Goal: Transaction & Acquisition: Purchase product/service

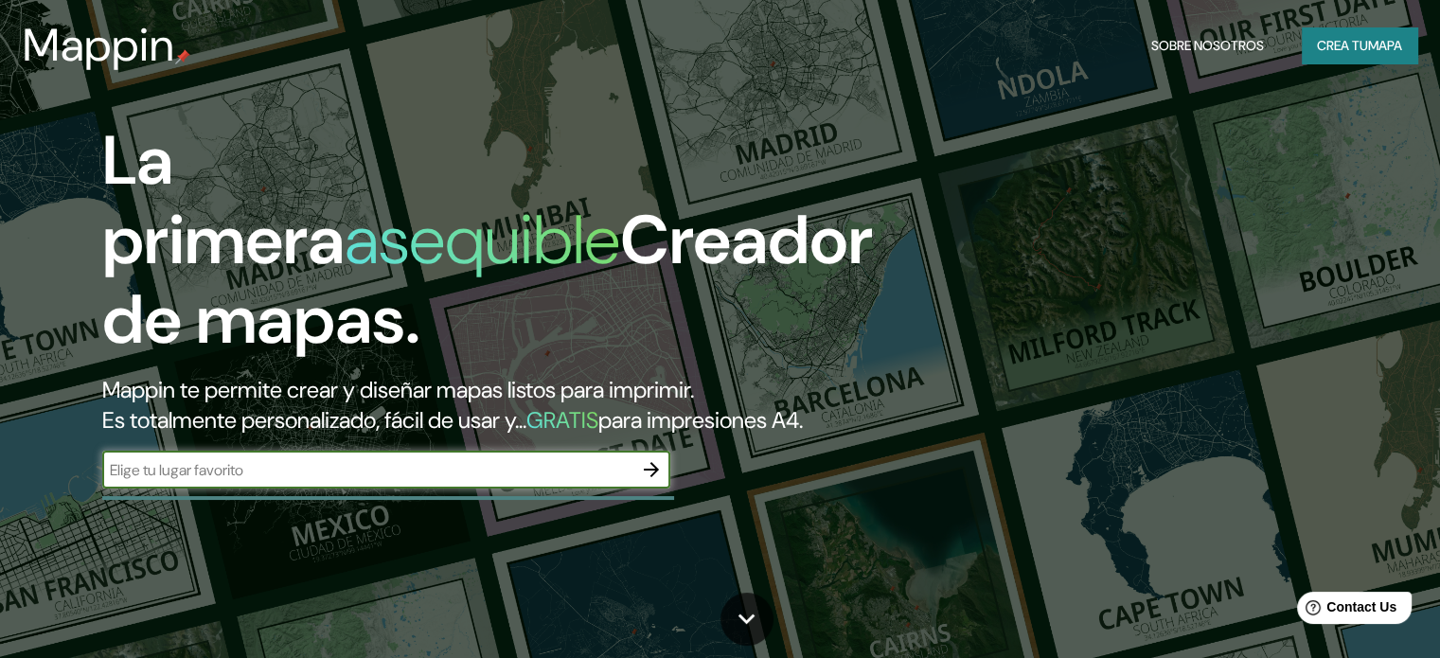
click at [298, 481] on input "text" at bounding box center [367, 470] width 530 height 22
type input "[PERSON_NAME] [GEOGRAPHIC_DATA]"
click at [653, 477] on icon "button" at bounding box center [651, 469] width 15 height 15
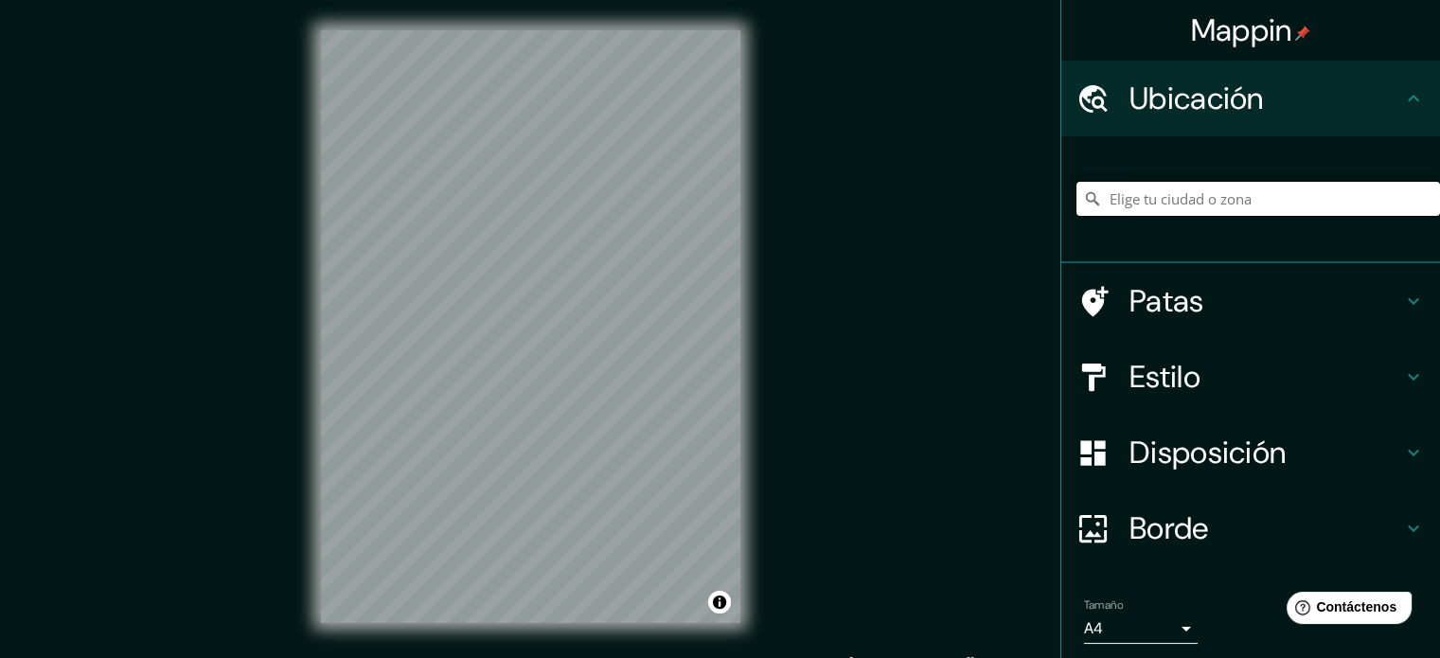
click at [1181, 204] on input "Elige tu ciudad o zona" at bounding box center [1257, 199] width 363 height 34
click at [1215, 201] on input "Elige tu ciudad o zona" at bounding box center [1257, 199] width 363 height 34
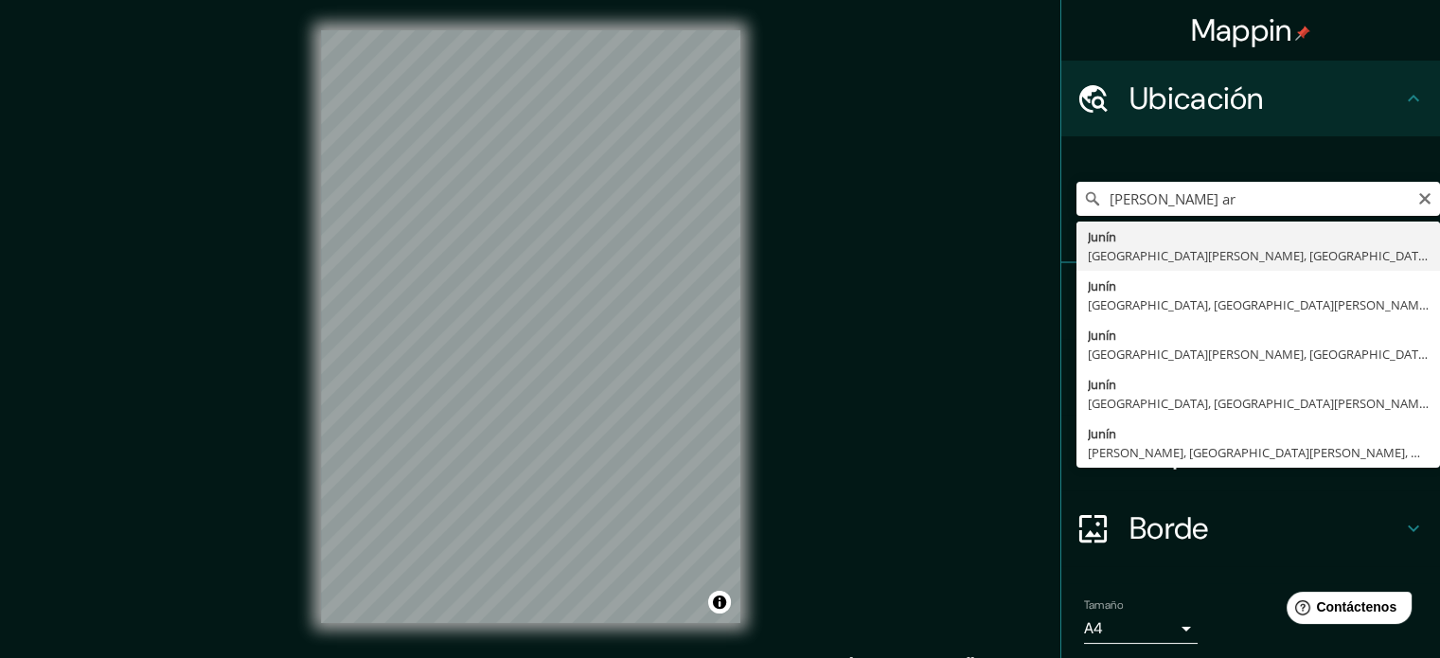
type input "[GEOGRAPHIC_DATA], [GEOGRAPHIC_DATA][PERSON_NAME], [GEOGRAPHIC_DATA]"
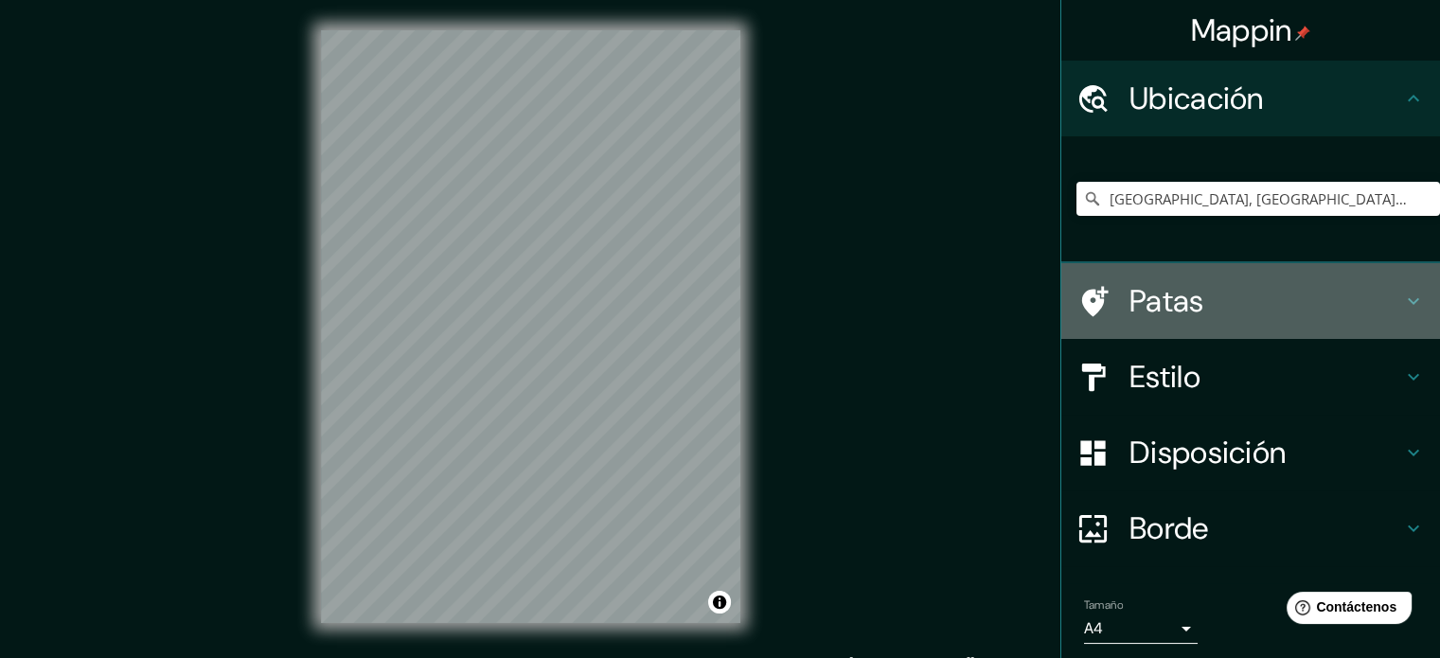
click at [1158, 304] on font "Patas" at bounding box center [1166, 301] width 75 height 40
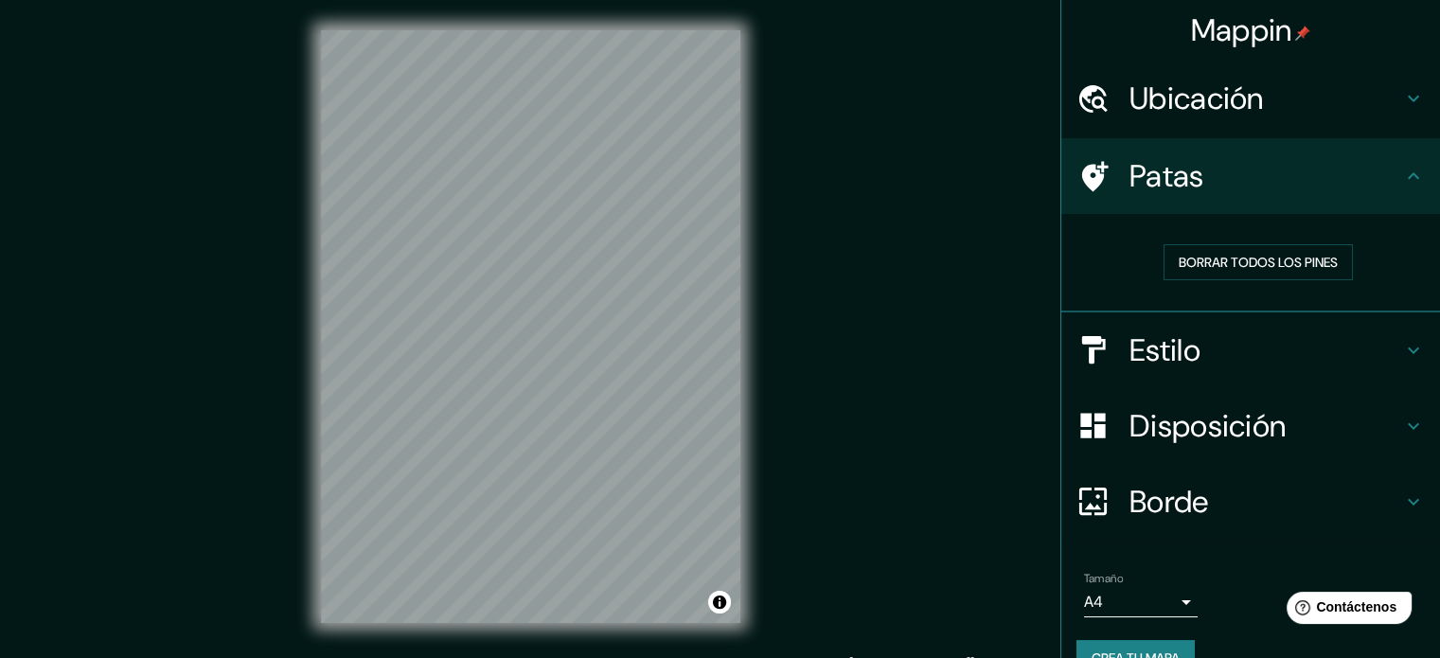
click at [1219, 185] on h4 "Patas" at bounding box center [1265, 176] width 273 height 38
click at [1184, 352] on font "Estilo" at bounding box center [1164, 350] width 71 height 40
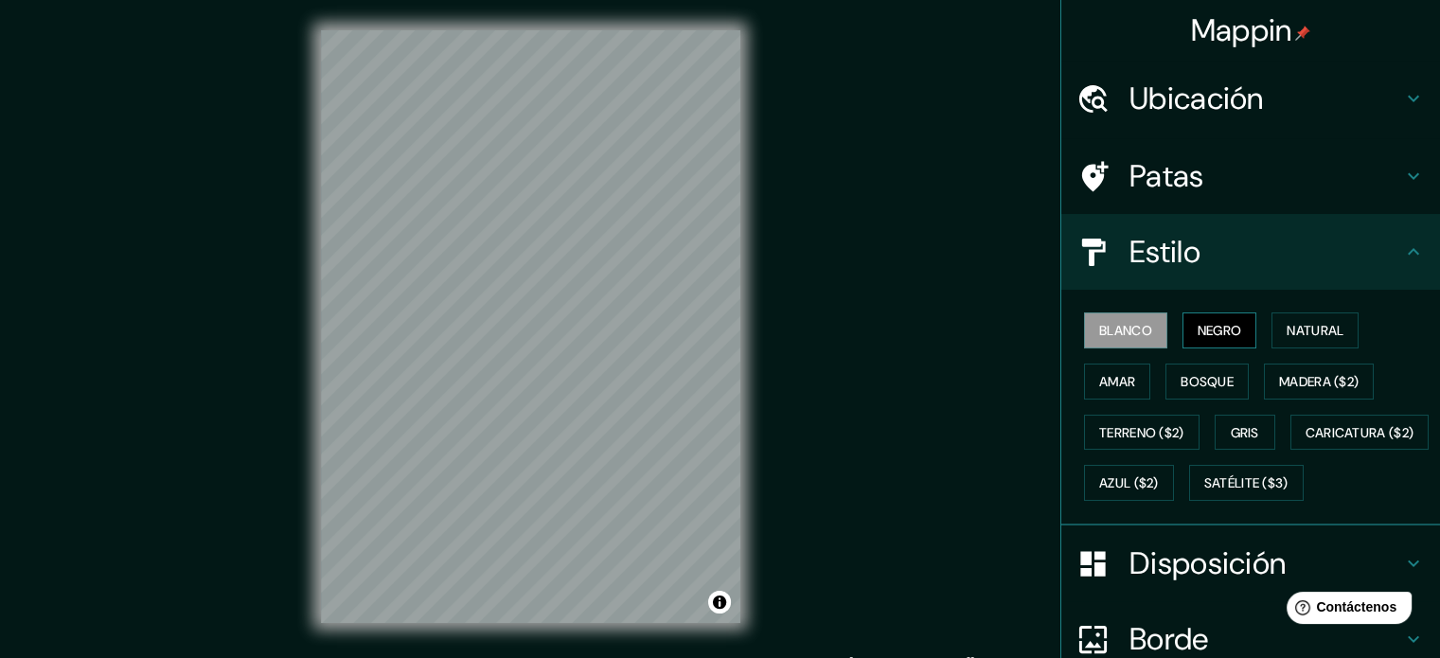
click at [1216, 325] on font "Negro" at bounding box center [1219, 330] width 44 height 17
click at [1127, 328] on font "Blanco" at bounding box center [1125, 330] width 53 height 17
click at [1291, 322] on font "Natural" at bounding box center [1314, 330] width 57 height 17
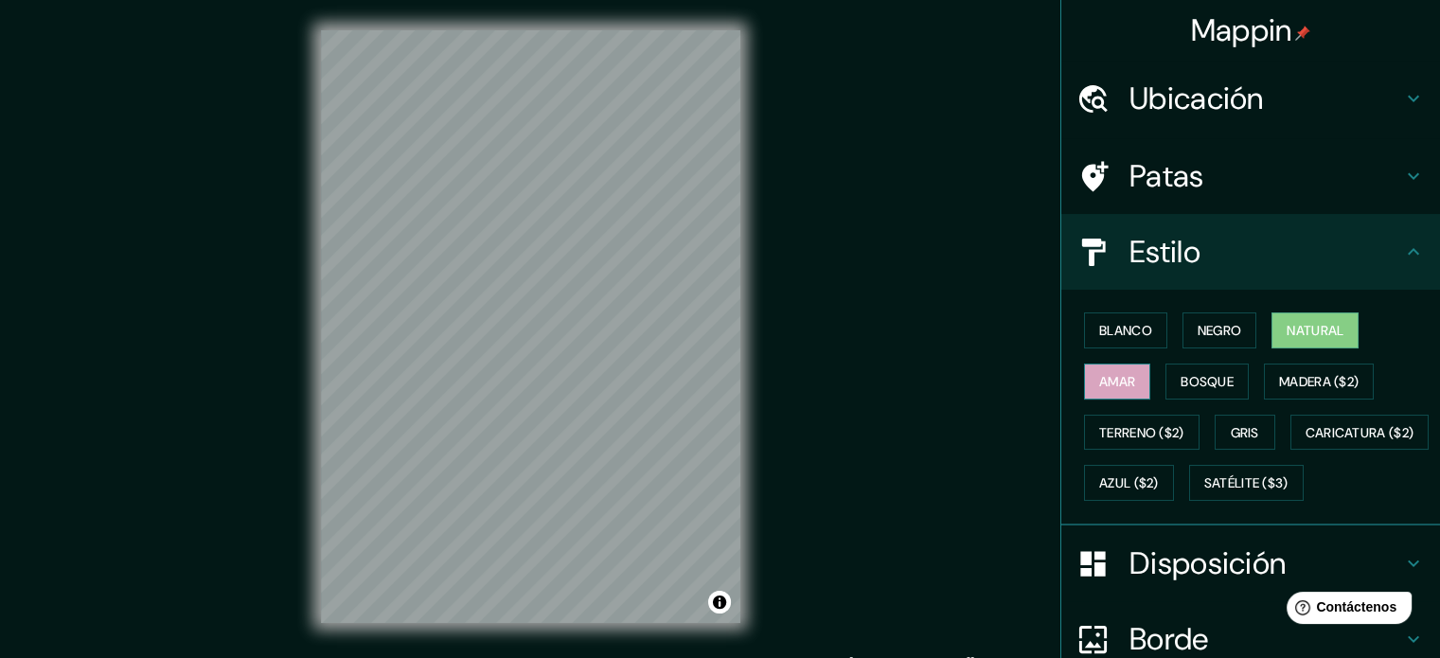
click at [1099, 373] on font "Amar" at bounding box center [1117, 381] width 36 height 17
click at [1200, 384] on font "Bosque" at bounding box center [1206, 381] width 53 height 17
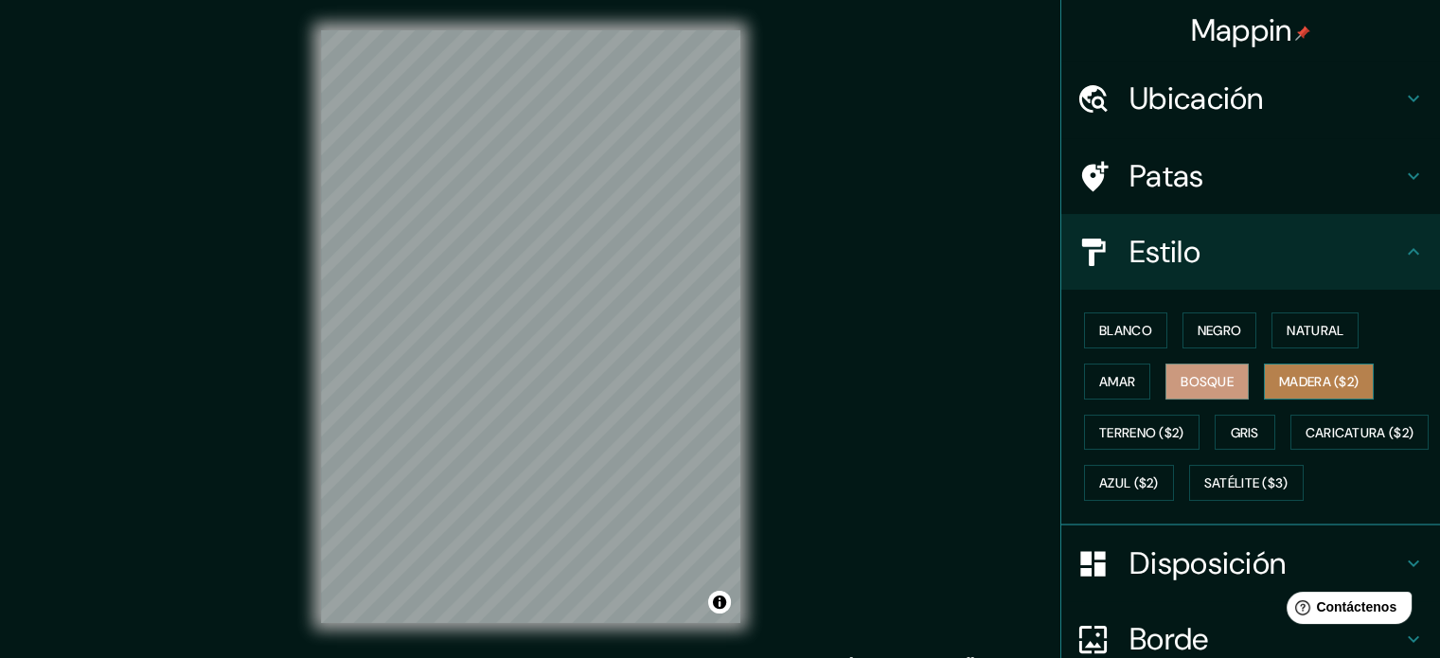
click at [1320, 375] on font "Madera ($2)" at bounding box center [1319, 381] width 80 height 17
click at [1225, 108] on font "Ubicación" at bounding box center [1196, 99] width 134 height 40
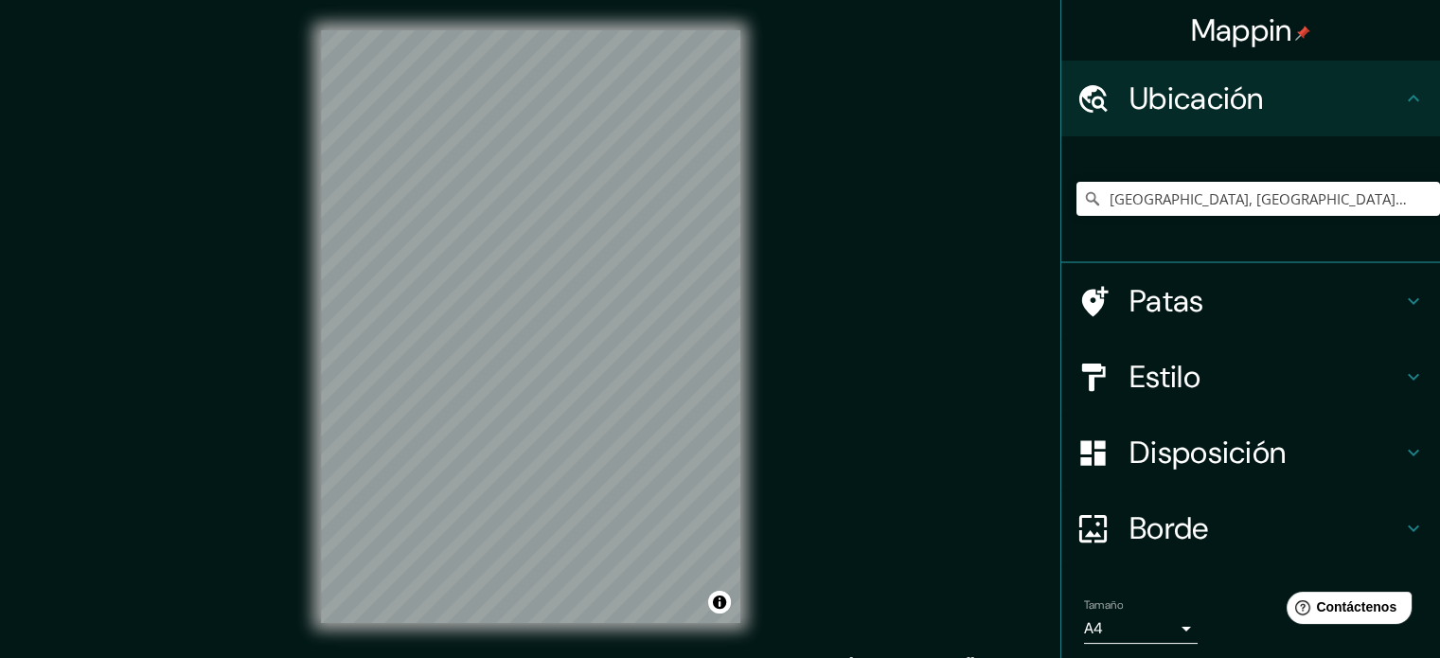
click at [1225, 109] on font "Ubicación" at bounding box center [1196, 99] width 134 height 40
click at [1185, 303] on font "Patas" at bounding box center [1166, 301] width 75 height 40
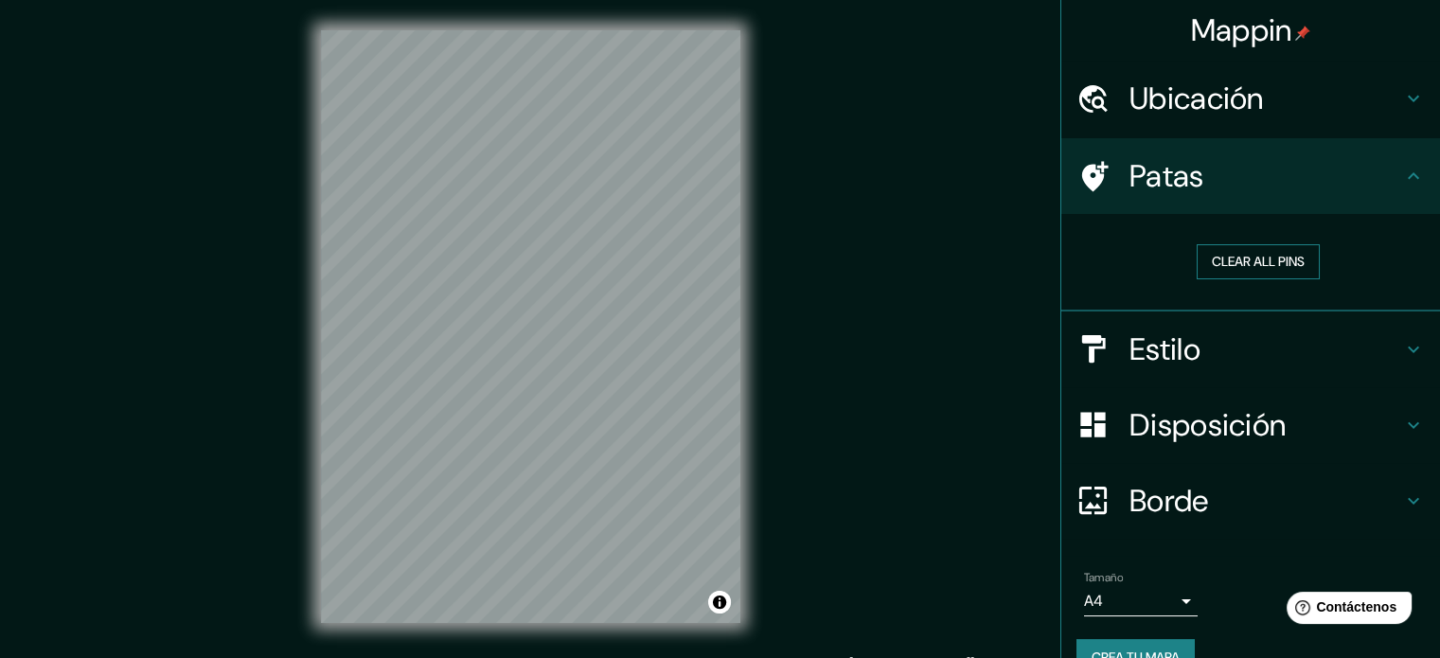
click at [1235, 260] on button "Clear all pins" at bounding box center [1257, 261] width 123 height 35
click at [1230, 257] on button "Clear all pins" at bounding box center [1257, 261] width 123 height 35
drag, startPoint x: 662, startPoint y: 360, endPoint x: 674, endPoint y: 365, distance: 13.6
click at [675, 365] on div at bounding box center [668, 368] width 15 height 15
click at [661, 368] on div at bounding box center [668, 368] width 15 height 15
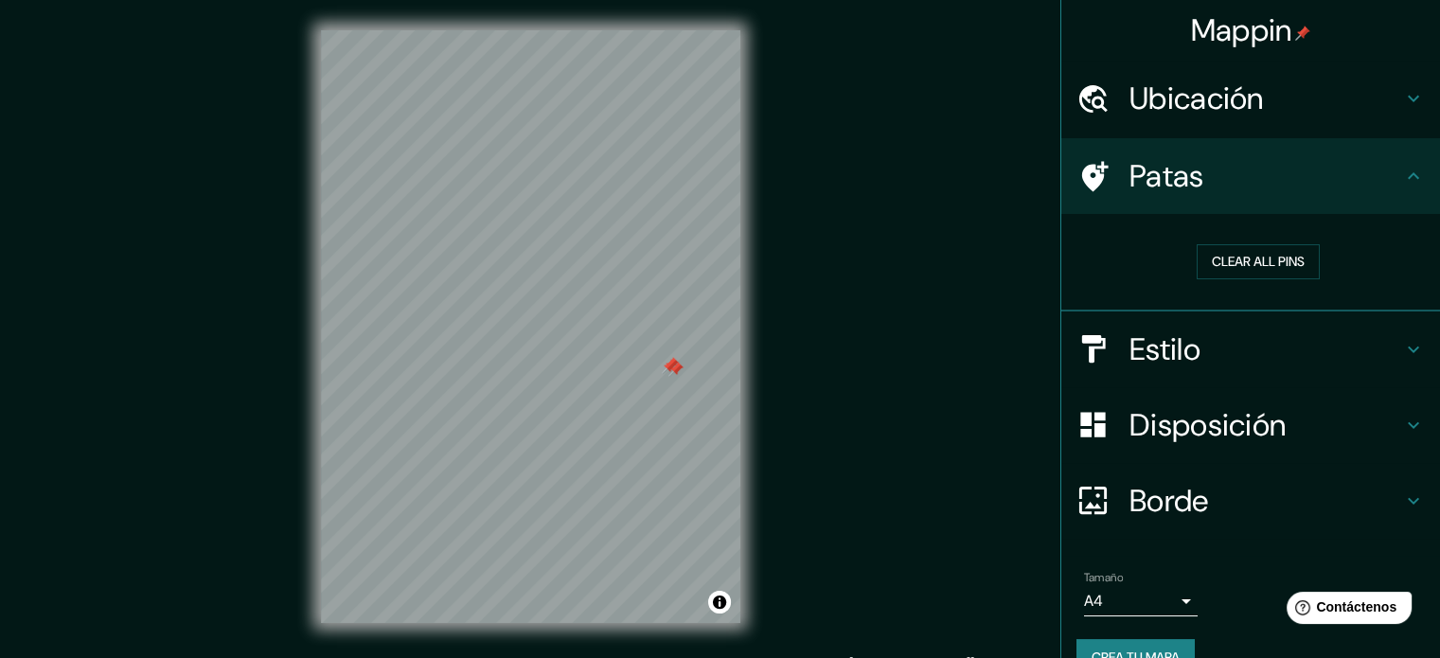
click at [671, 371] on div at bounding box center [669, 366] width 15 height 15
click at [676, 365] on div at bounding box center [675, 369] width 15 height 15
click at [671, 362] on div at bounding box center [671, 364] width 15 height 15
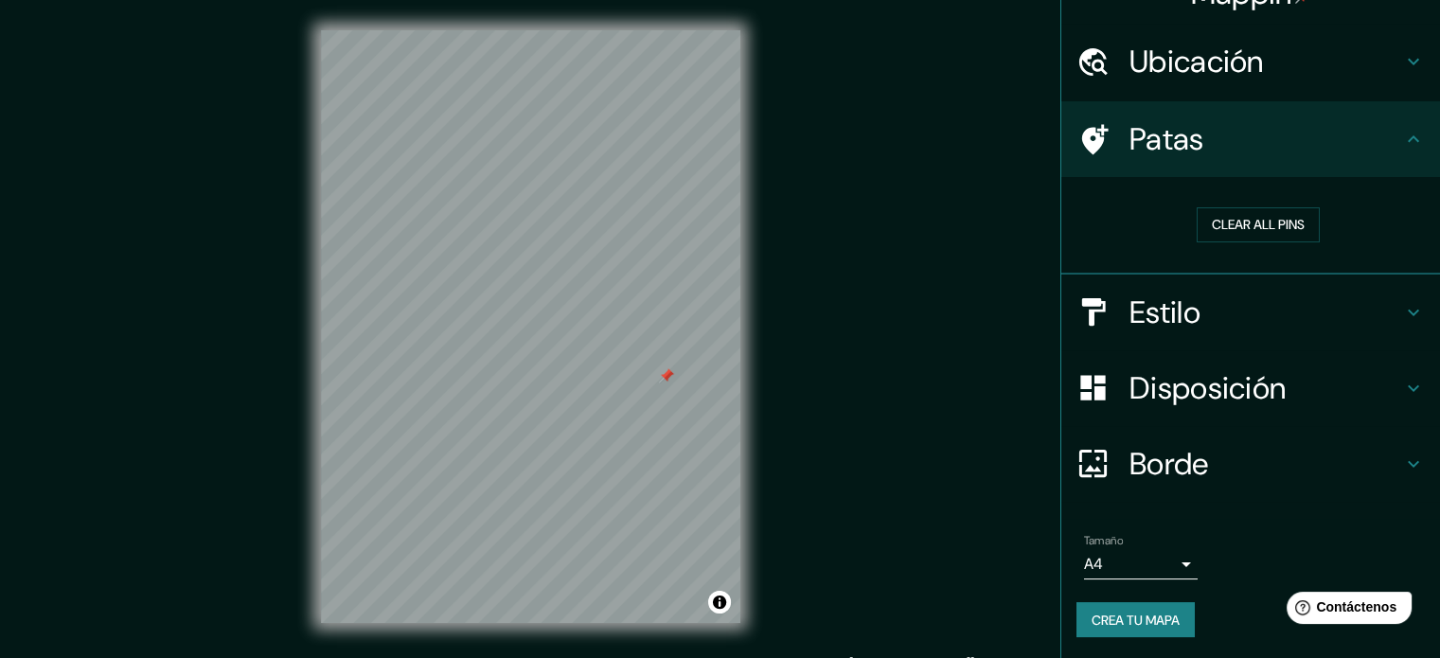
click at [1183, 381] on font "Disposición" at bounding box center [1207, 388] width 156 height 40
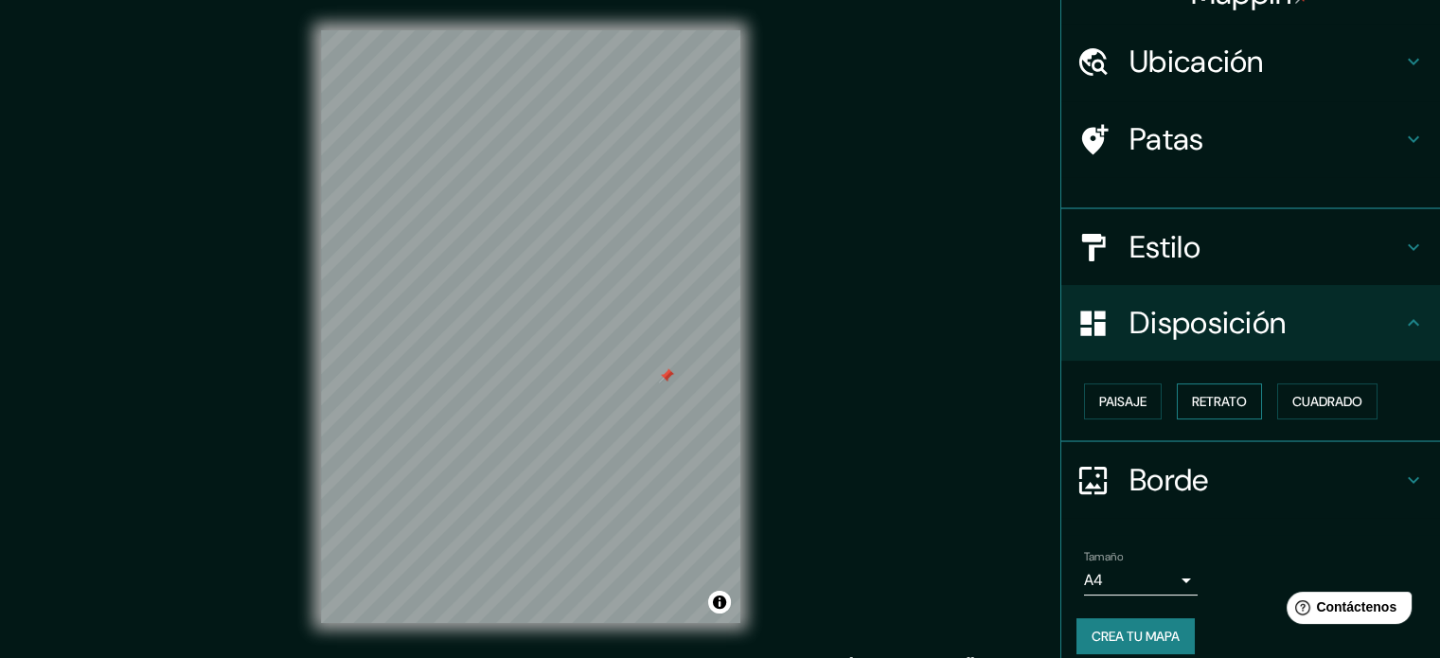
scroll to position [23, 0]
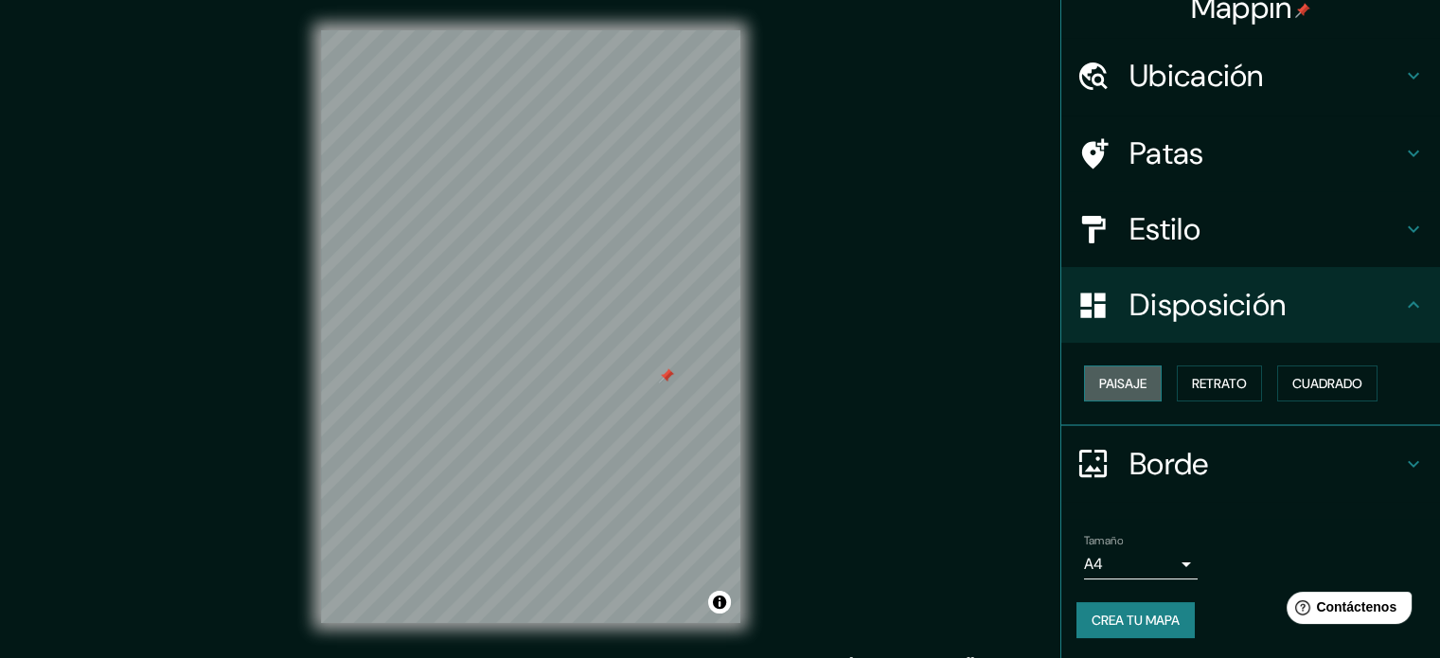
click at [1106, 375] on font "Paisaje" at bounding box center [1122, 383] width 47 height 17
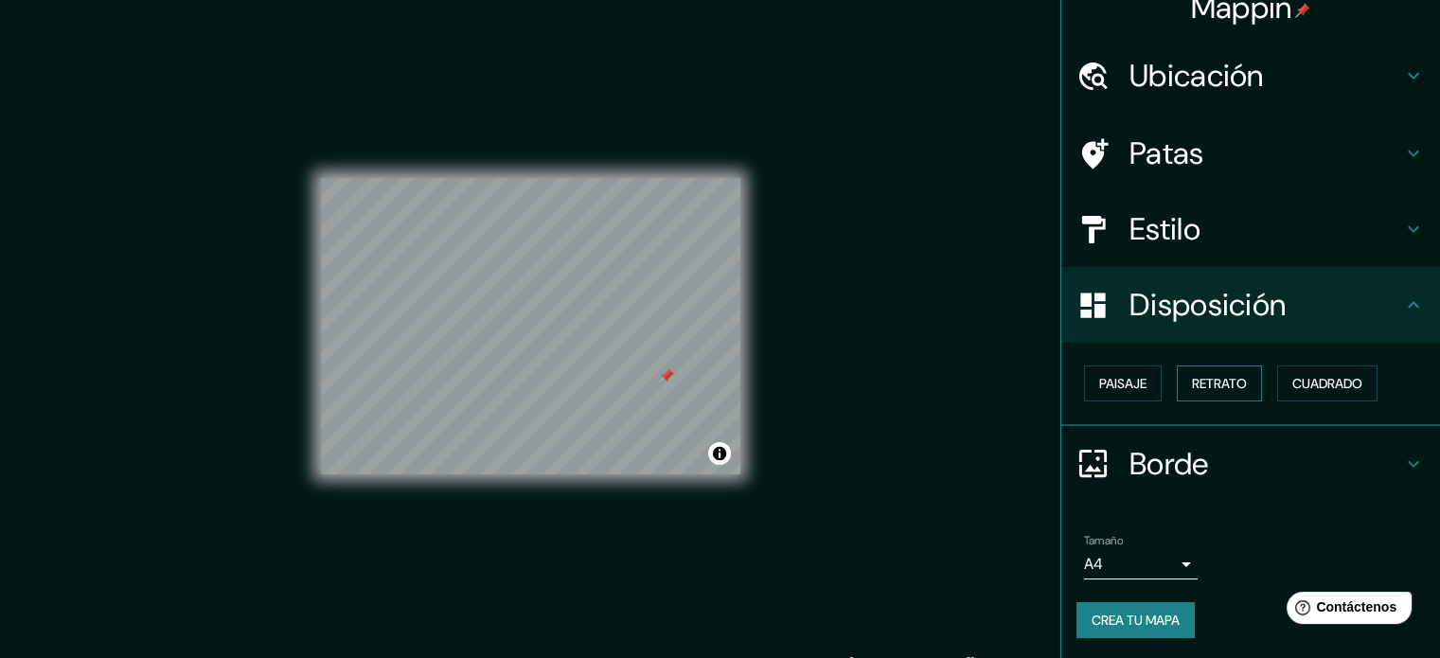
click at [1206, 390] on font "Retrato" at bounding box center [1219, 383] width 55 height 17
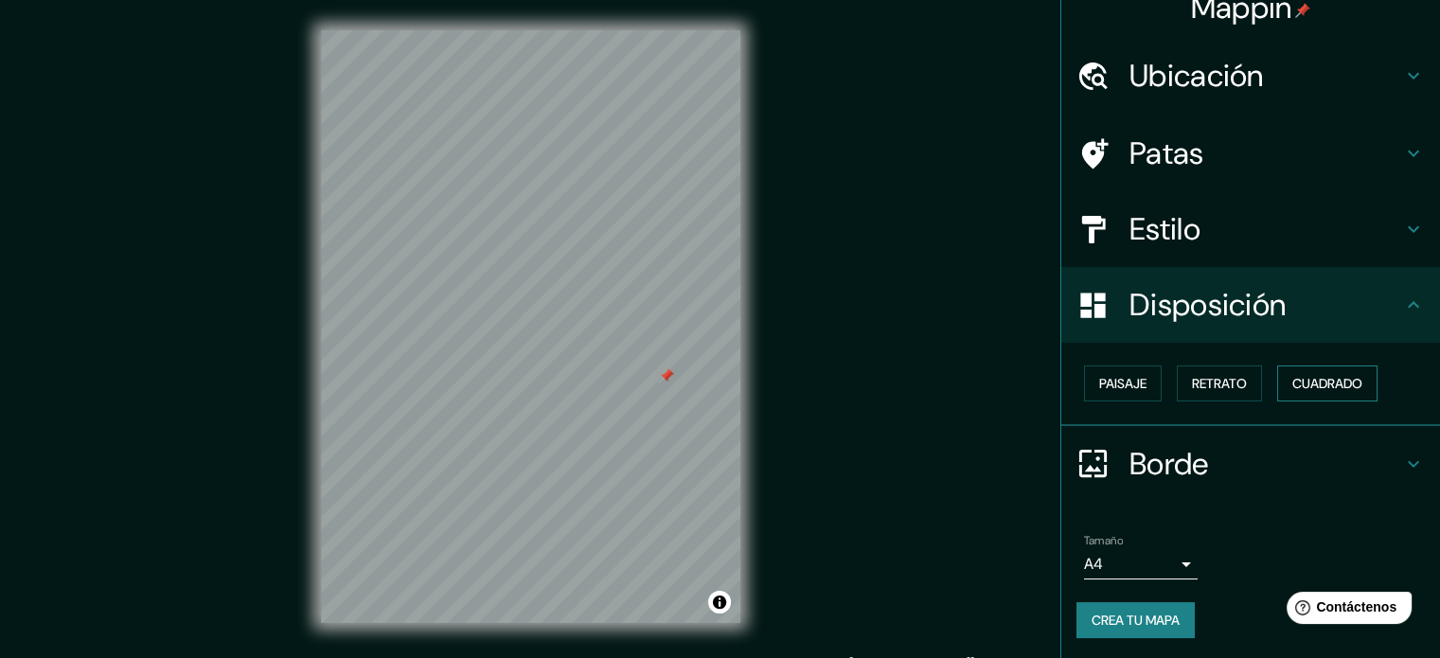
click at [1292, 388] on font "Cuadrado" at bounding box center [1327, 383] width 70 height 17
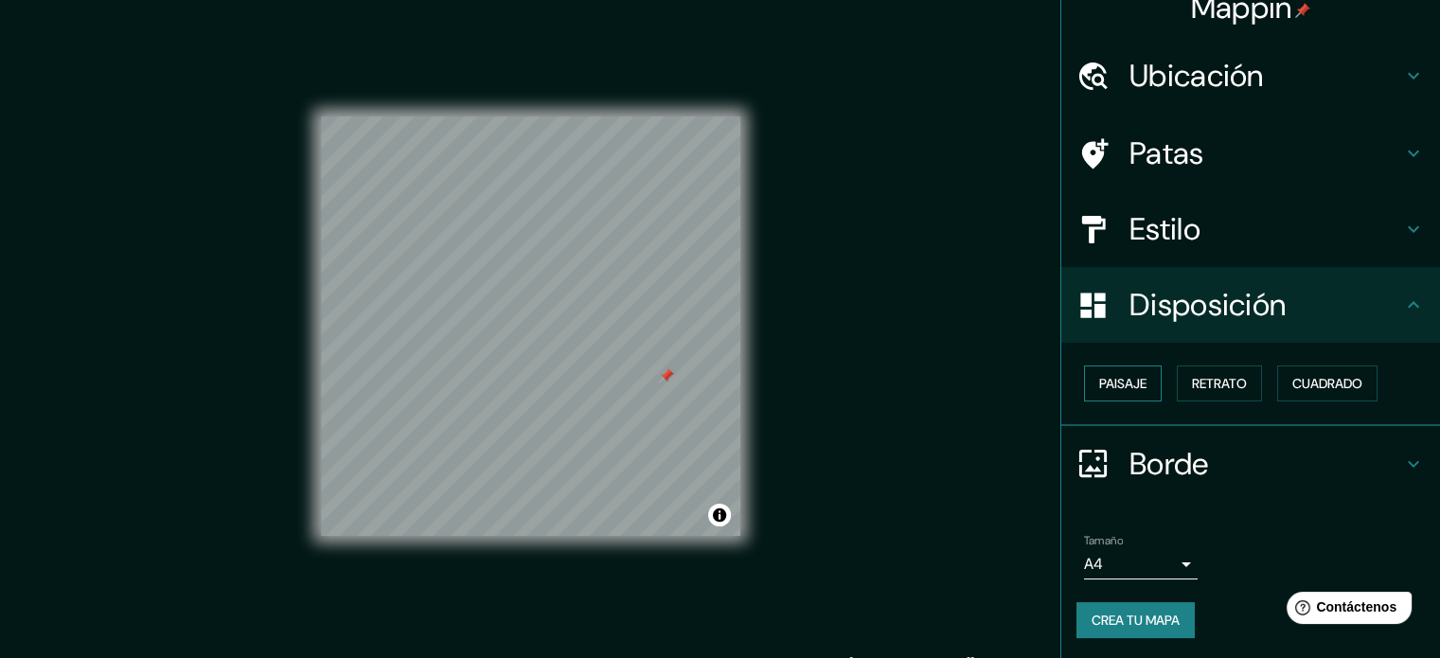
click at [1109, 389] on font "Paisaje" at bounding box center [1122, 383] width 47 height 17
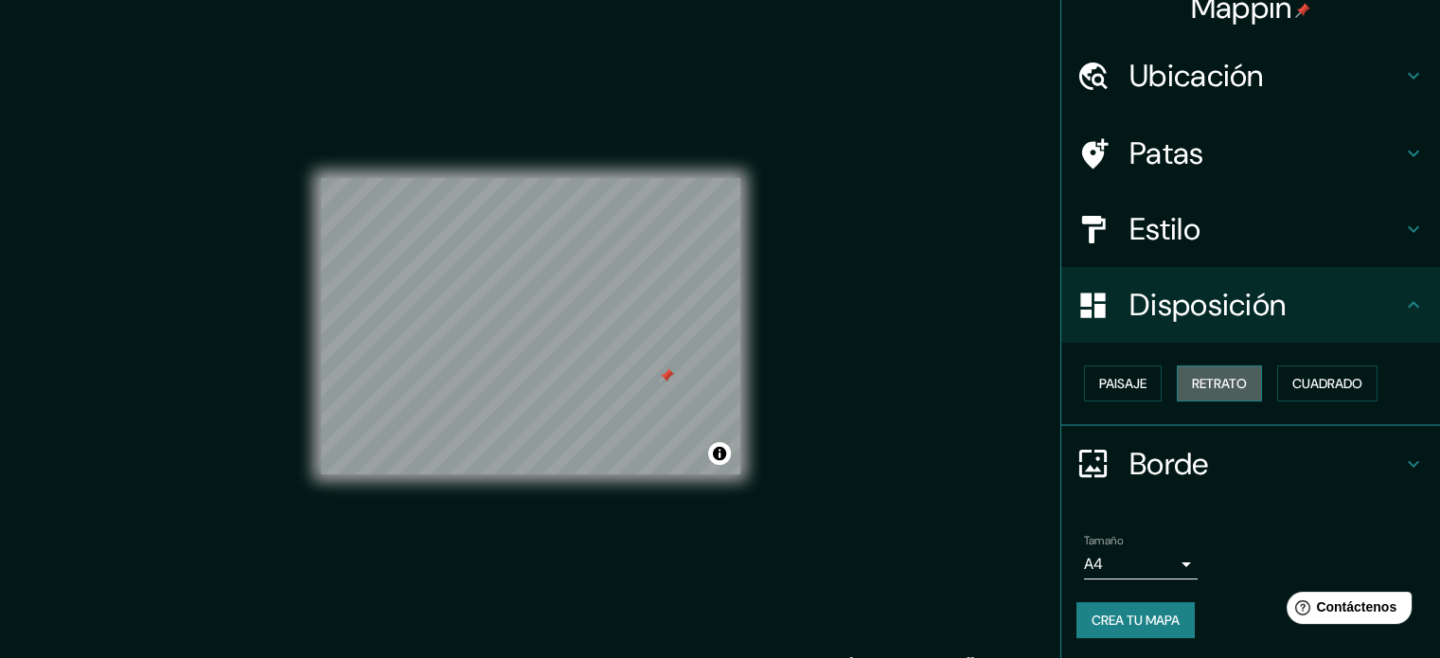
click at [1216, 389] on font "Retrato" at bounding box center [1219, 383] width 55 height 17
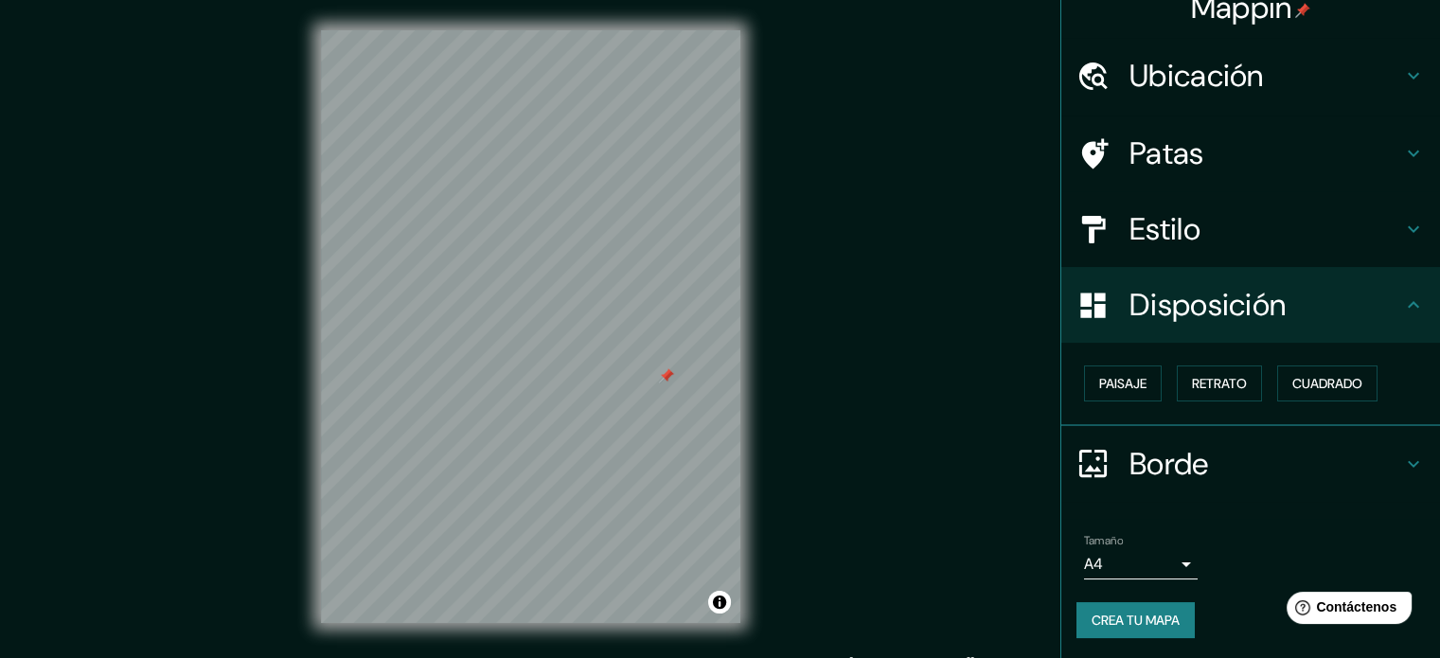
click at [1158, 453] on font "Borde" at bounding box center [1169, 464] width 80 height 40
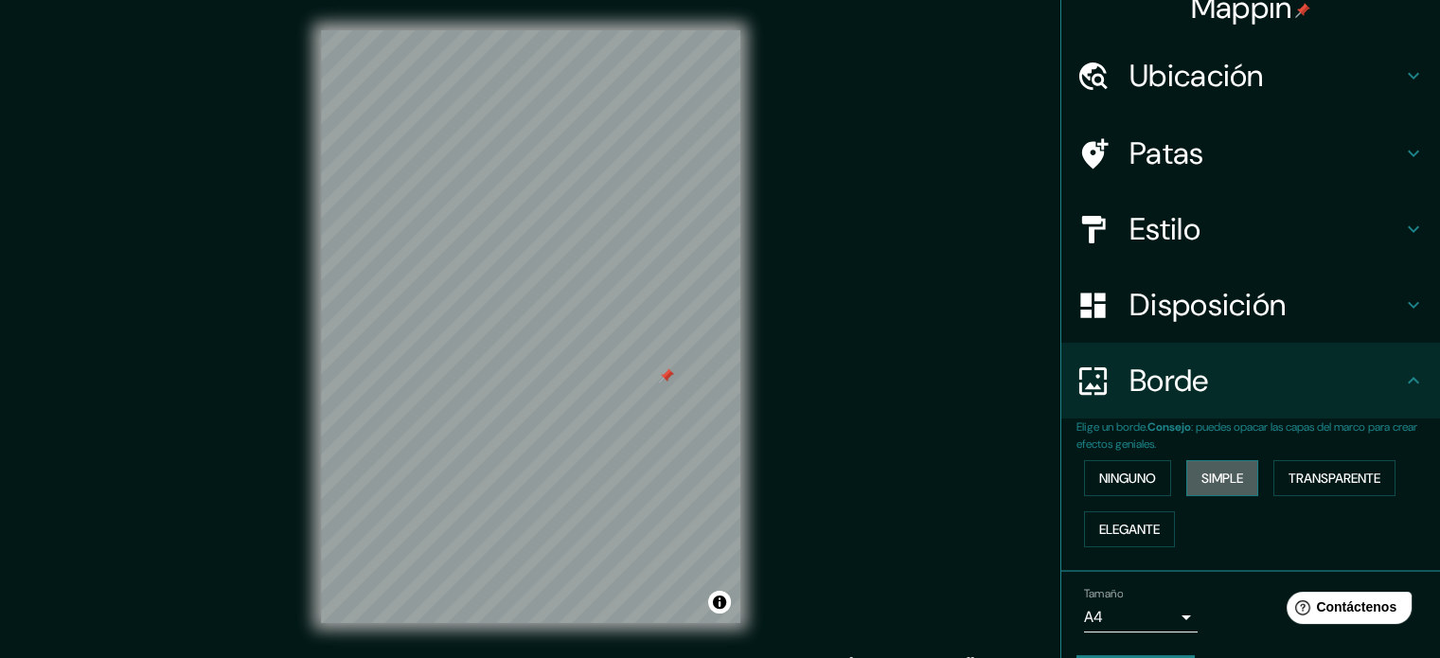
click at [1201, 477] on font "Simple" at bounding box center [1222, 477] width 42 height 17
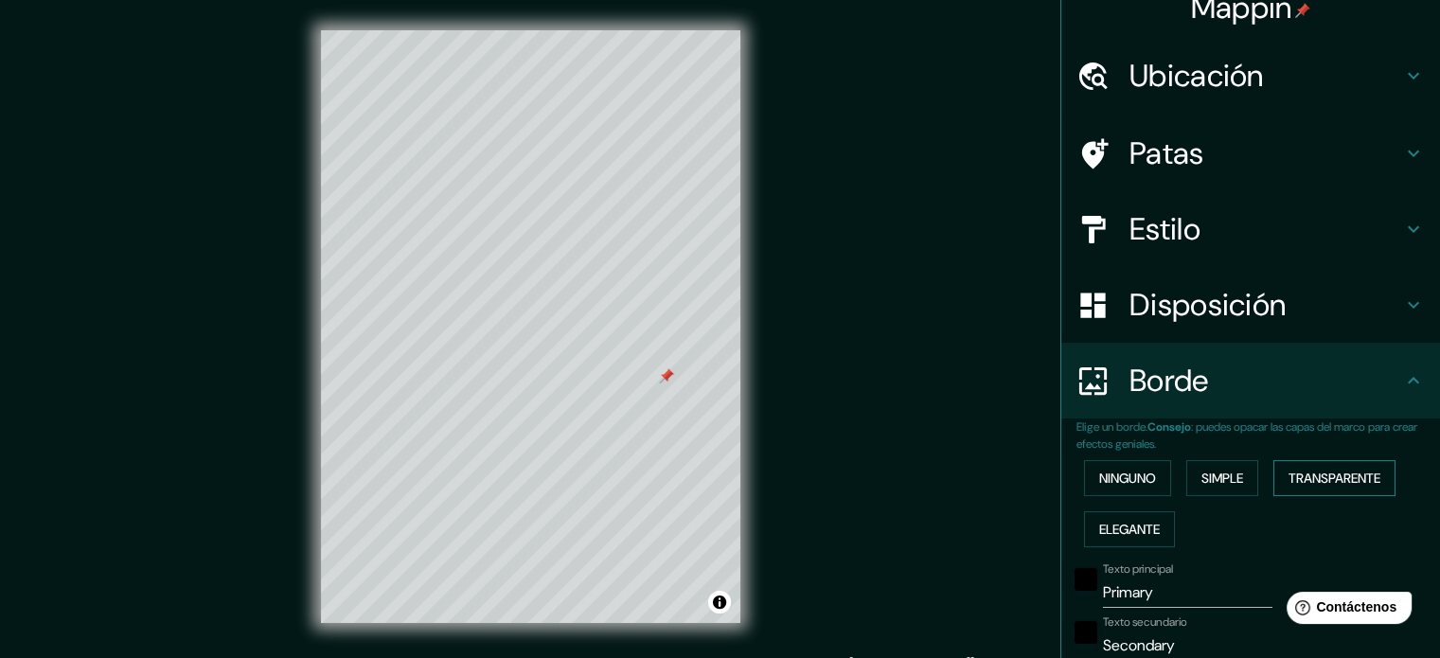
click at [1335, 476] on font "Transparente" at bounding box center [1334, 477] width 92 height 17
click at [1124, 530] on font "Elegante" at bounding box center [1129, 529] width 61 height 17
click at [1118, 473] on font "Ninguno" at bounding box center [1127, 477] width 57 height 17
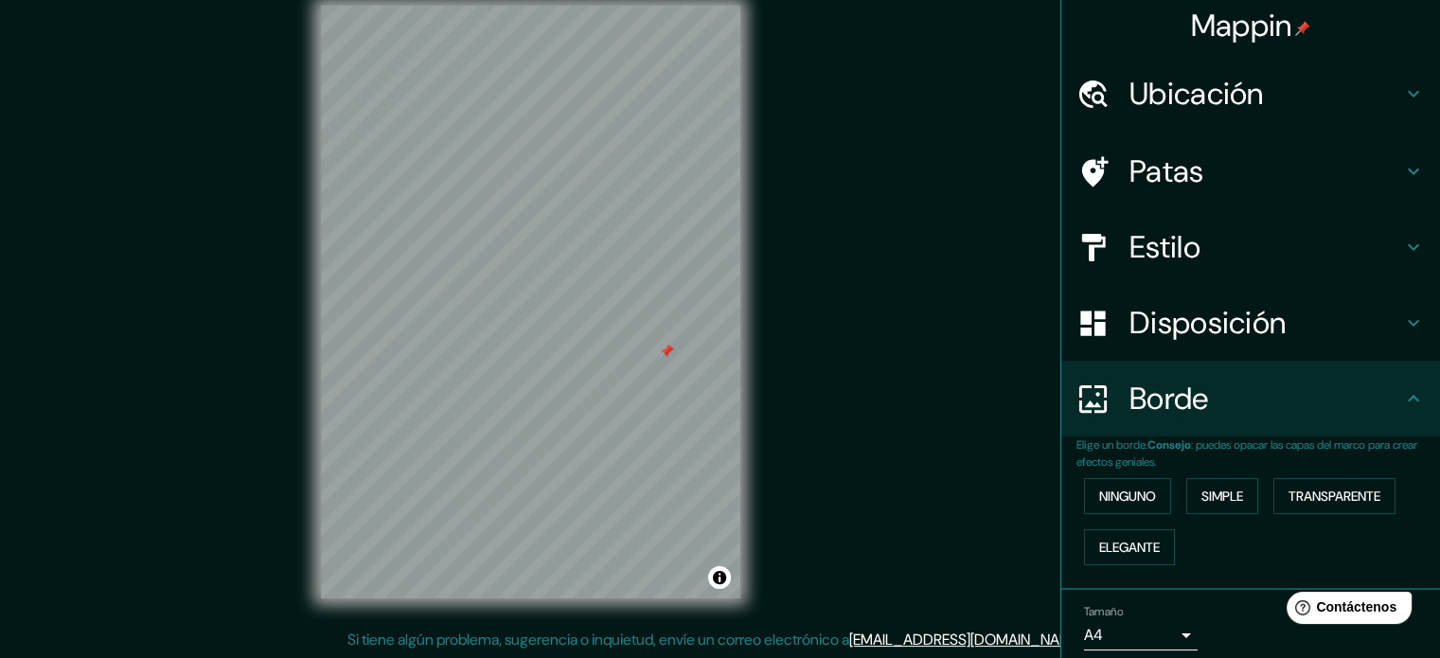
scroll to position [0, 0]
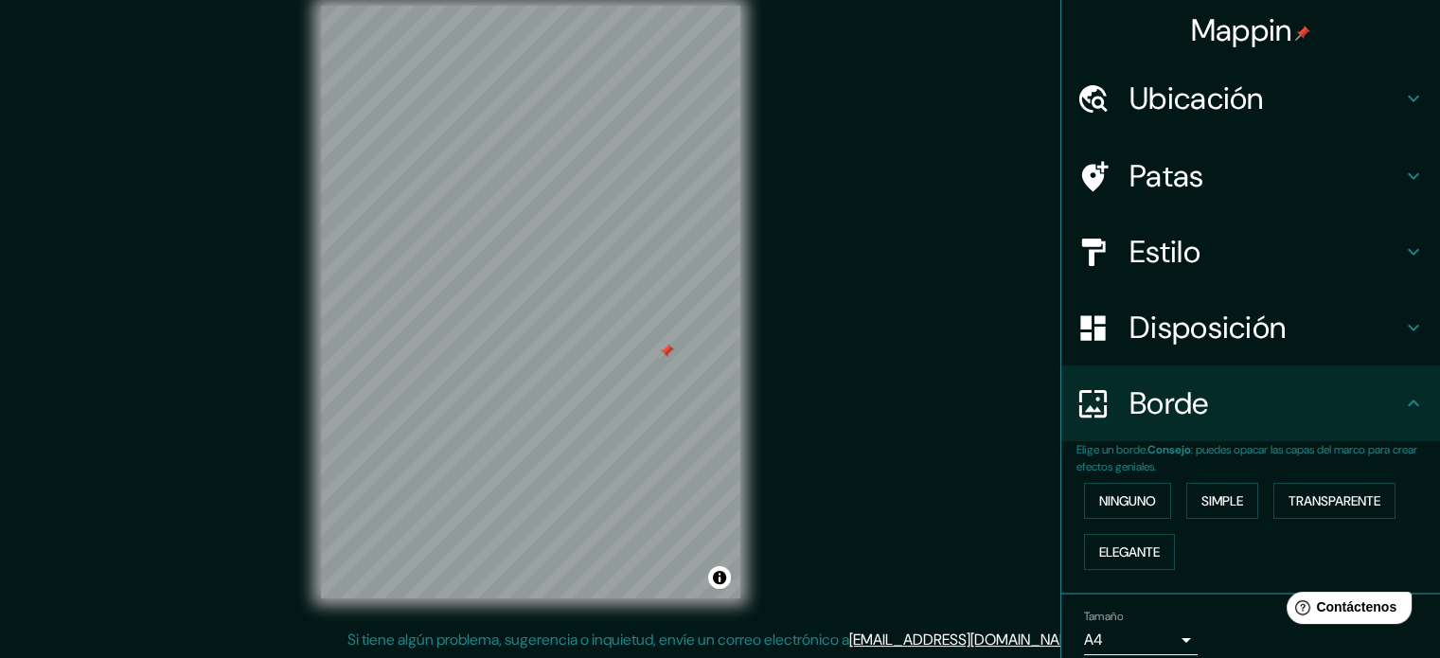
click at [670, 352] on div at bounding box center [666, 351] width 15 height 15
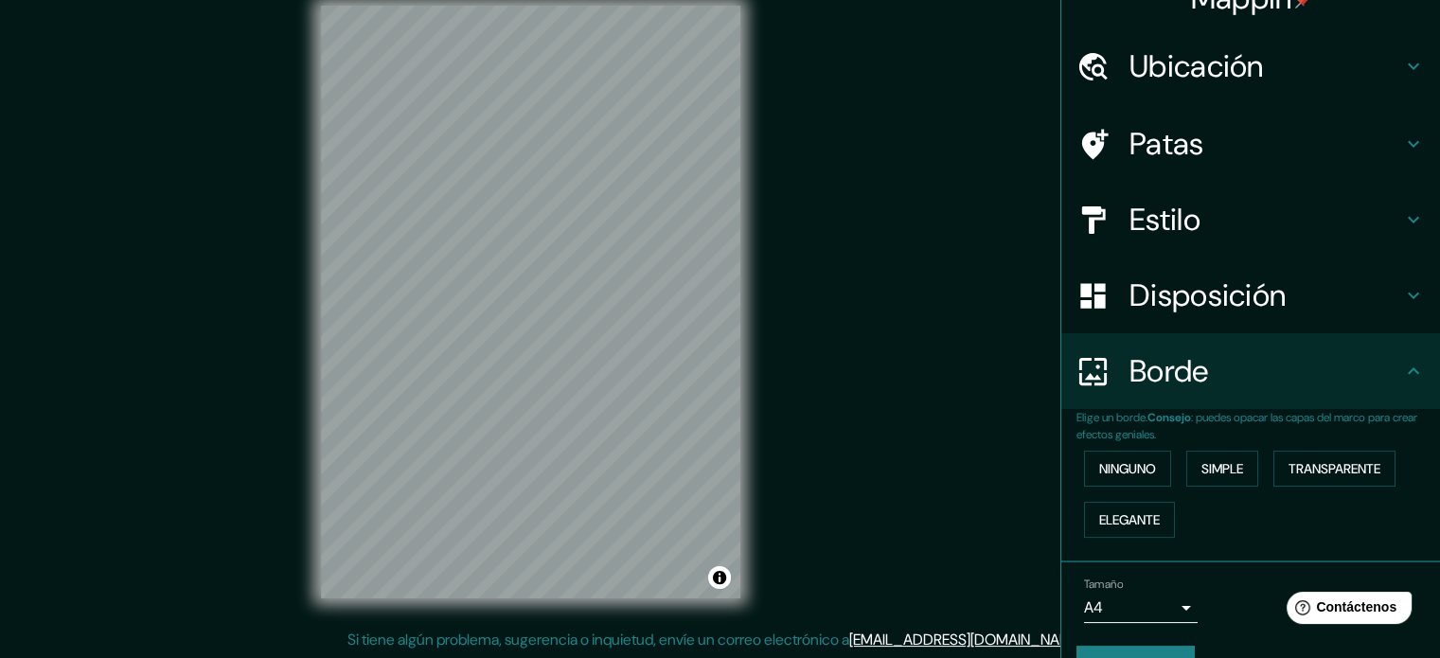
scroll to position [76, 0]
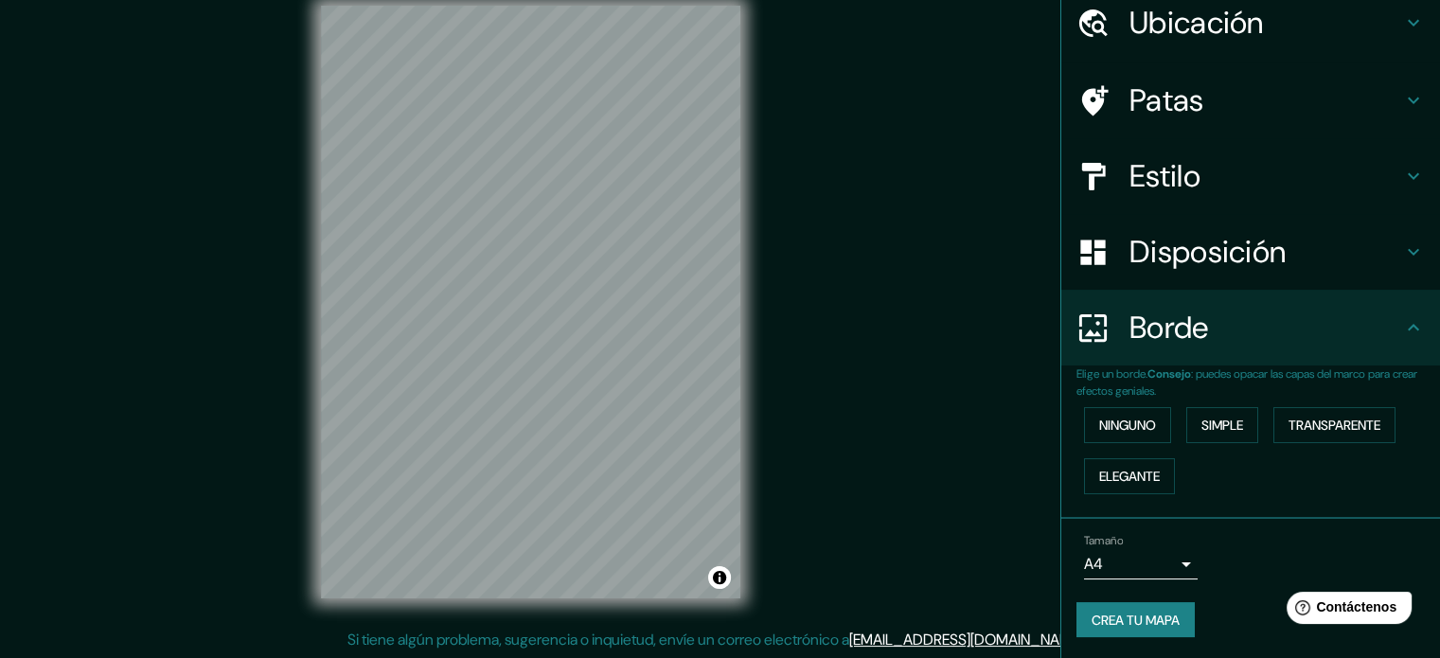
click at [1132, 611] on font "Crea tu mapa" at bounding box center [1135, 619] width 88 height 17
click at [1117, 612] on font "Crea tu mapa" at bounding box center [1135, 619] width 88 height 17
click at [1286, 569] on div "Tamaño A4 single" at bounding box center [1250, 556] width 348 height 61
click at [1210, 579] on div "Tamaño A4 single" at bounding box center [1250, 556] width 348 height 61
click at [1172, 336] on font "Borde" at bounding box center [1169, 328] width 80 height 40
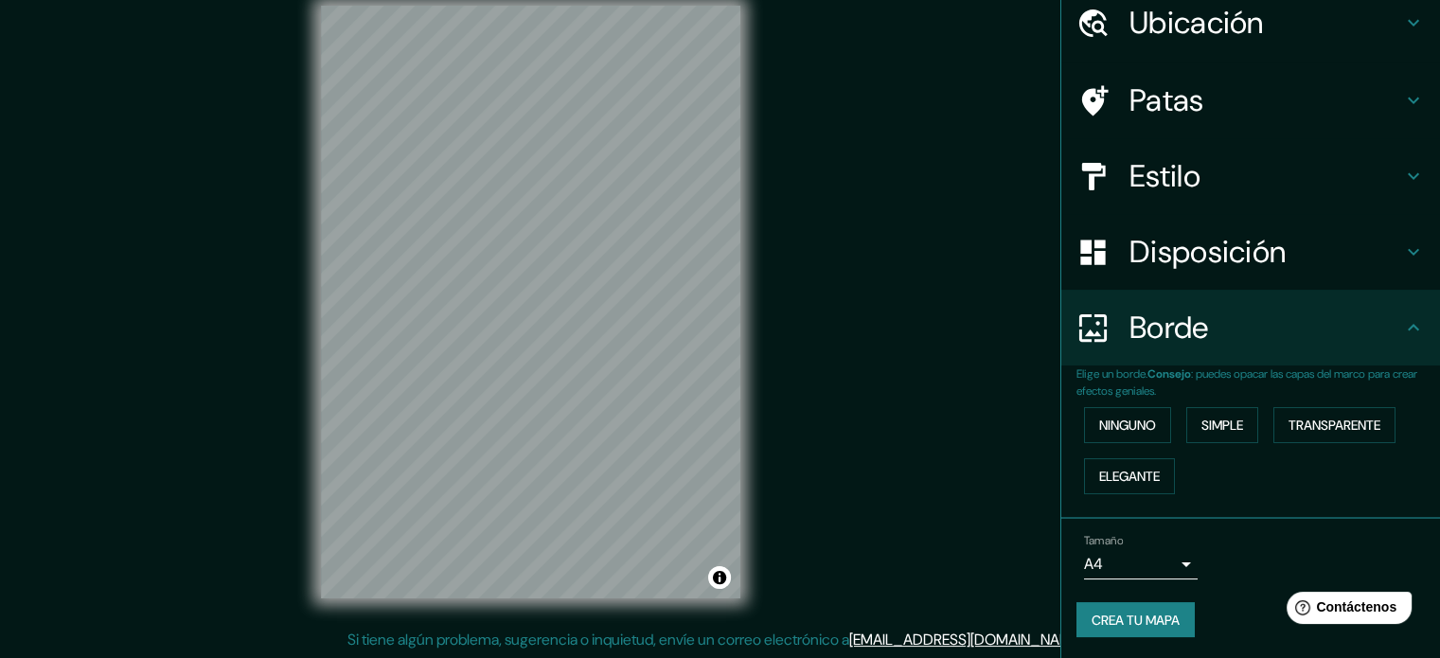
click at [1190, 255] on font "Disposición" at bounding box center [1207, 252] width 156 height 40
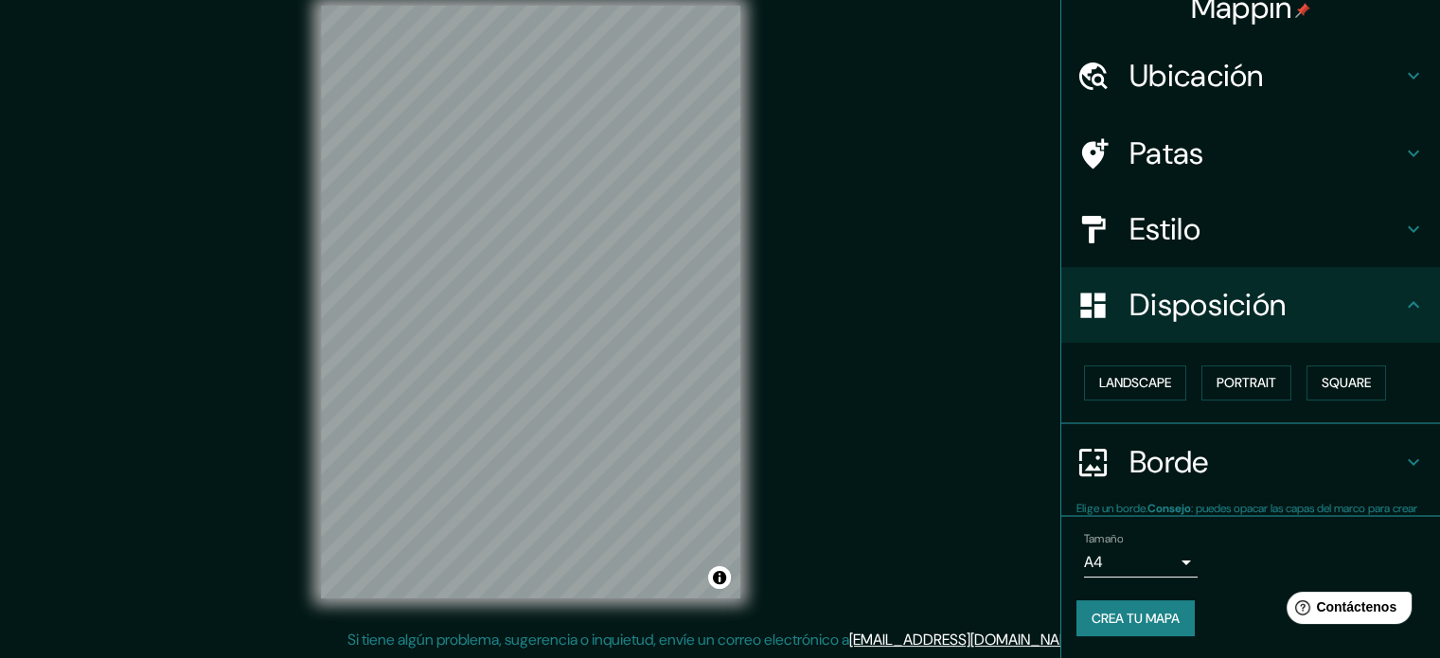
scroll to position [23, 0]
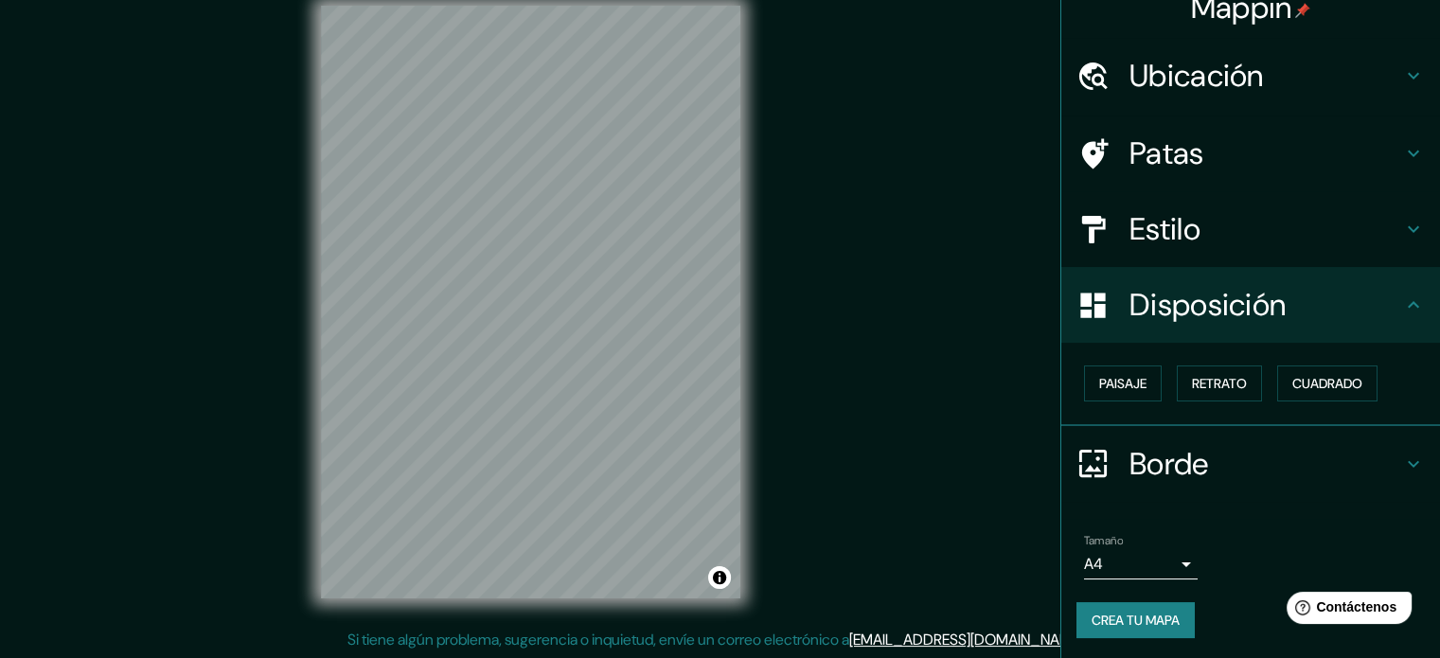
click at [1192, 207] on div "Estilo" at bounding box center [1250, 229] width 379 height 76
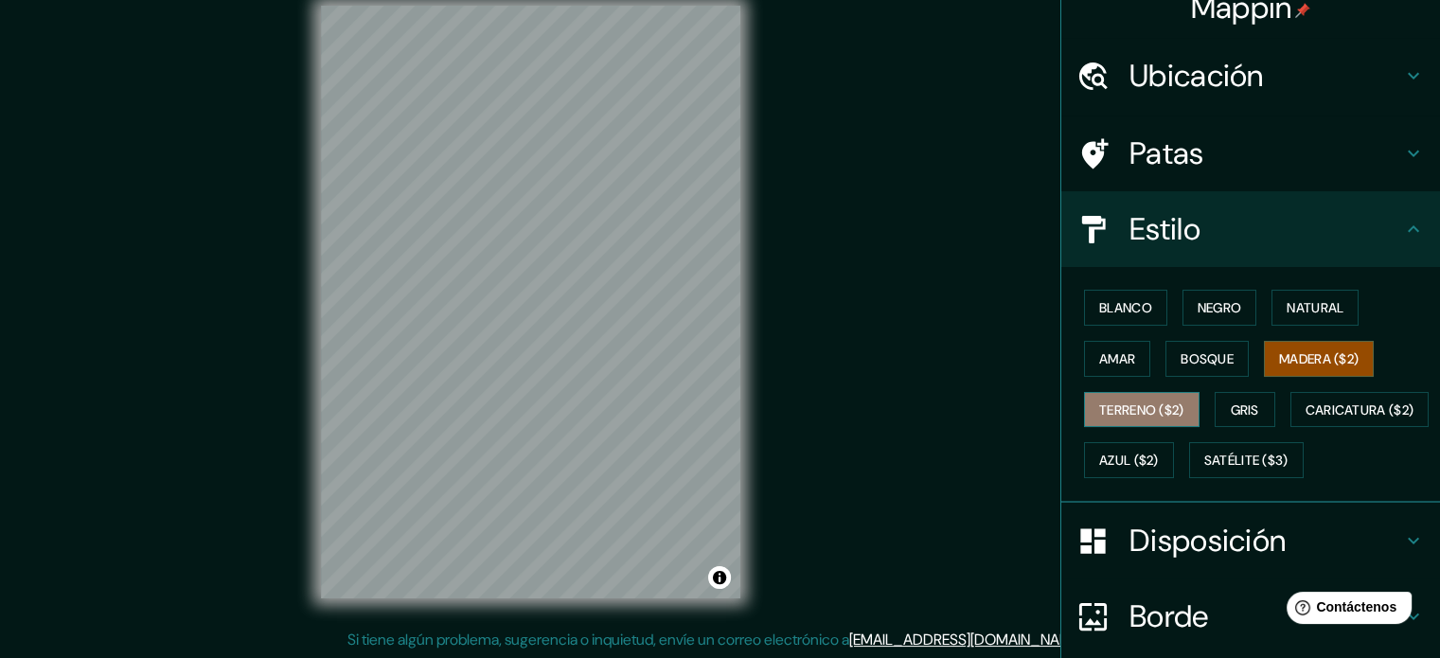
click at [1140, 410] on font "Terreno ($2)" at bounding box center [1141, 409] width 85 height 17
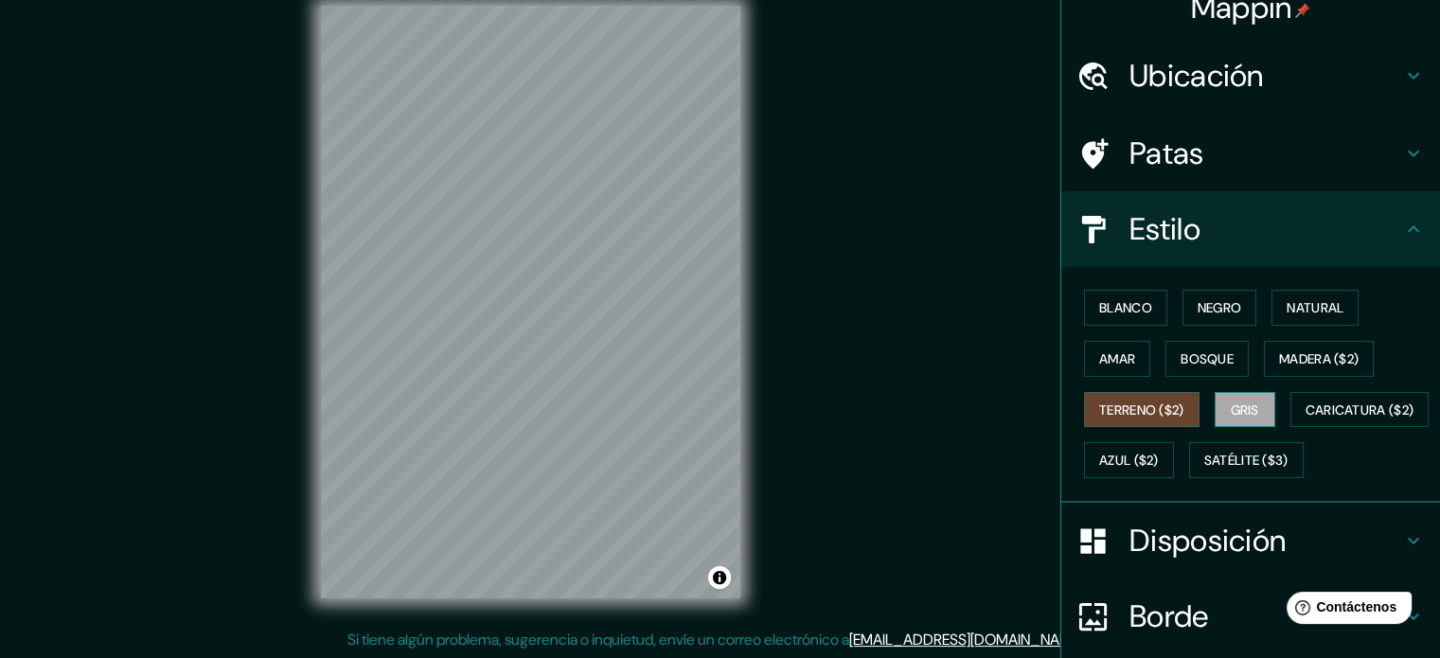
click at [1231, 406] on font "Gris" at bounding box center [1244, 409] width 28 height 17
click at [1204, 472] on font "Satélite ($3)" at bounding box center [1246, 460] width 84 height 25
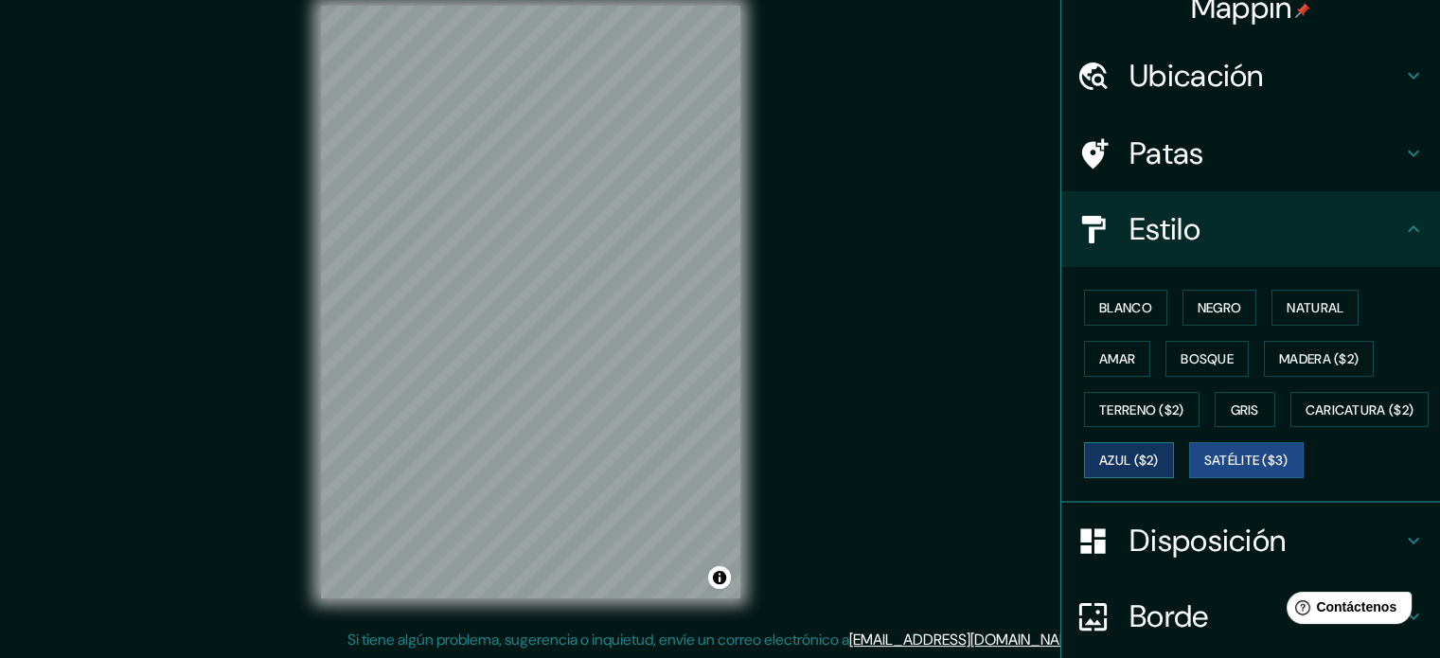
click at [1159, 460] on font "Azul ($2)" at bounding box center [1129, 460] width 60 height 17
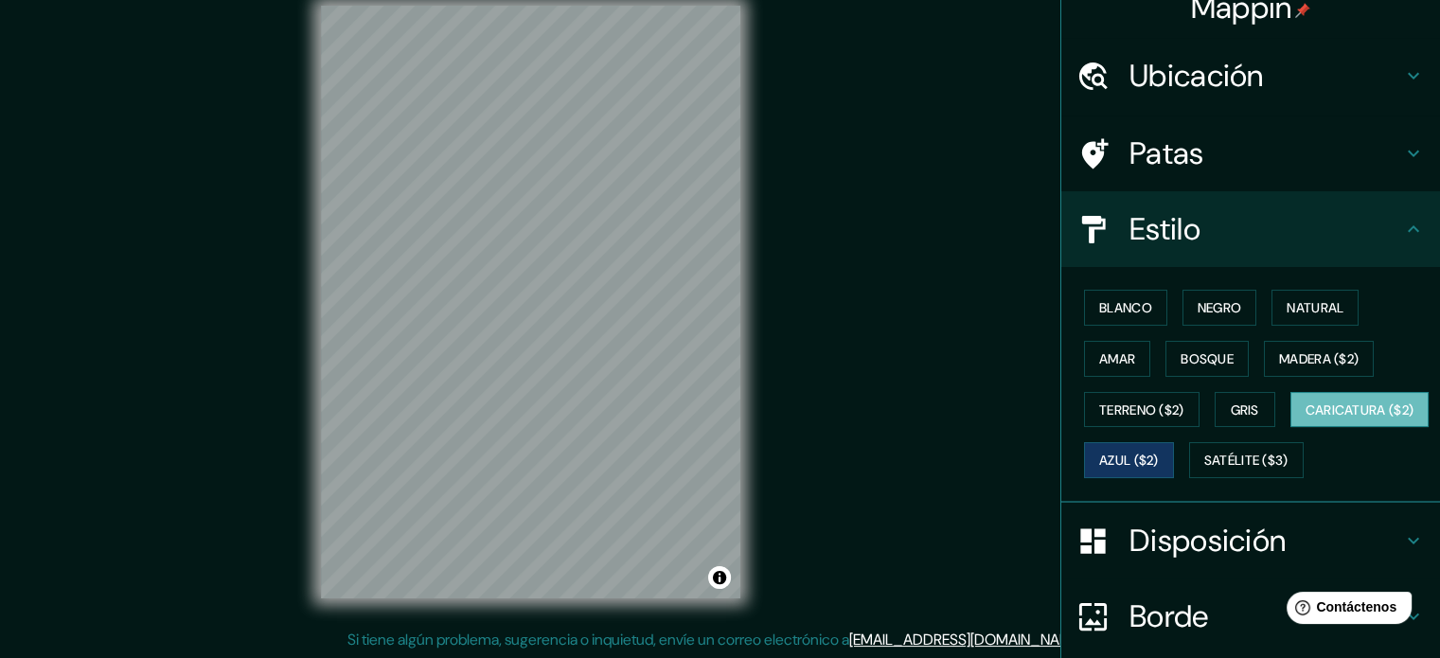
click at [1305, 422] on font "Caricatura ($2)" at bounding box center [1359, 410] width 109 height 25
click at [1134, 316] on font "Blanco" at bounding box center [1125, 307] width 53 height 25
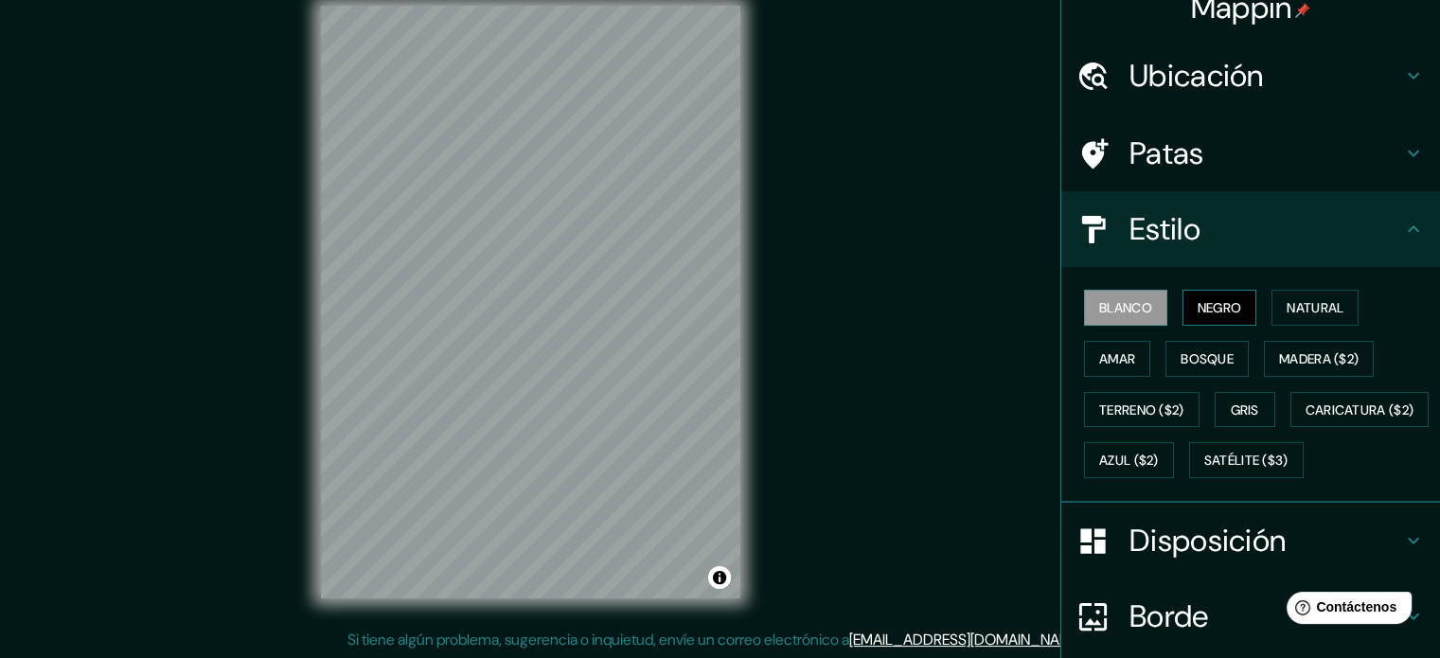
click at [1197, 314] on font "Negro" at bounding box center [1219, 307] width 44 height 17
click at [1314, 312] on font "Natural" at bounding box center [1314, 307] width 57 height 17
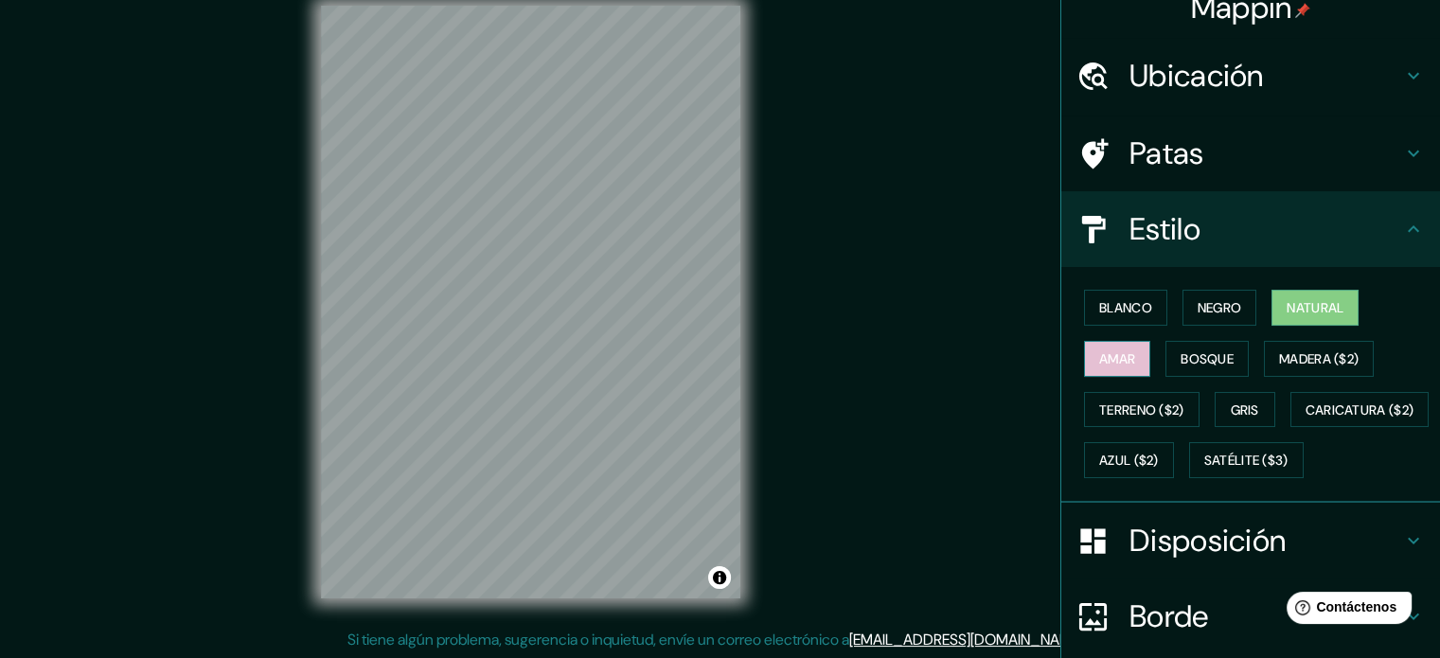
click at [1111, 356] on font "Amar" at bounding box center [1117, 358] width 36 height 17
click at [1282, 355] on font "Madera ($2)" at bounding box center [1319, 358] width 80 height 17
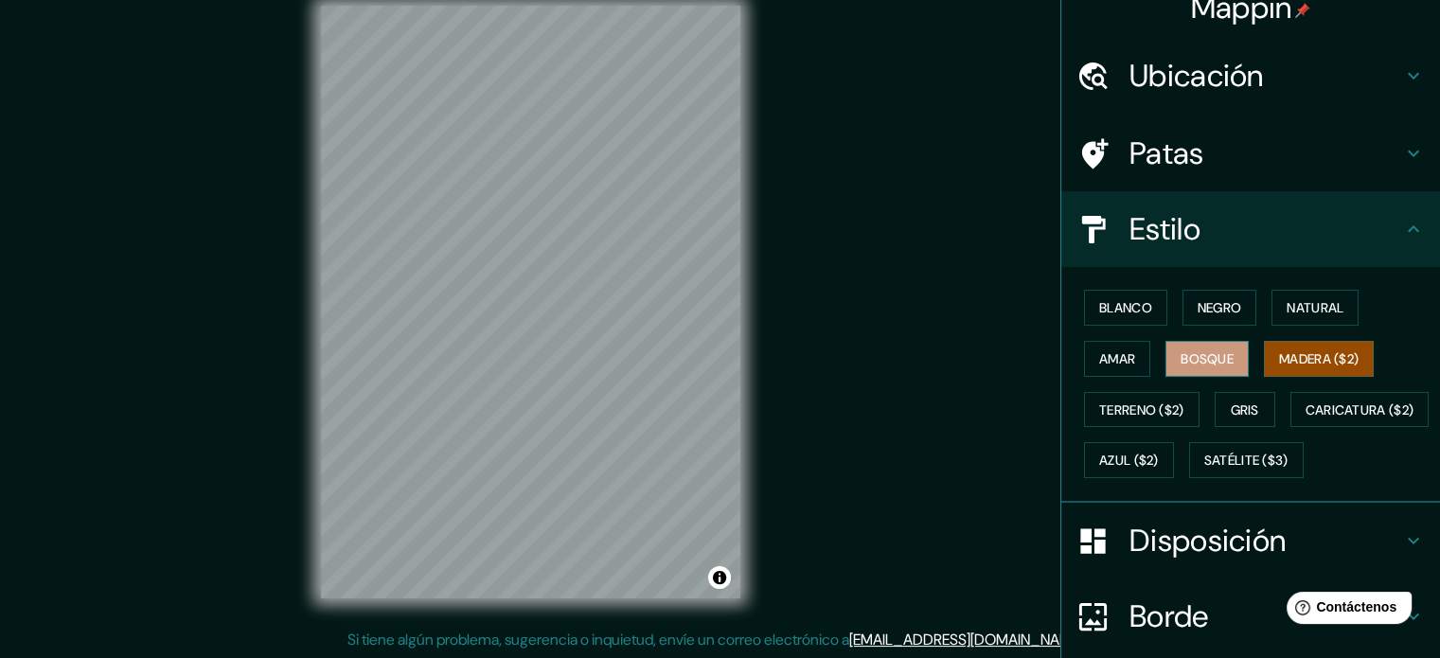
click at [1183, 372] on button "Bosque" at bounding box center [1206, 359] width 83 height 36
click at [1123, 310] on font "Blanco" at bounding box center [1125, 307] width 53 height 17
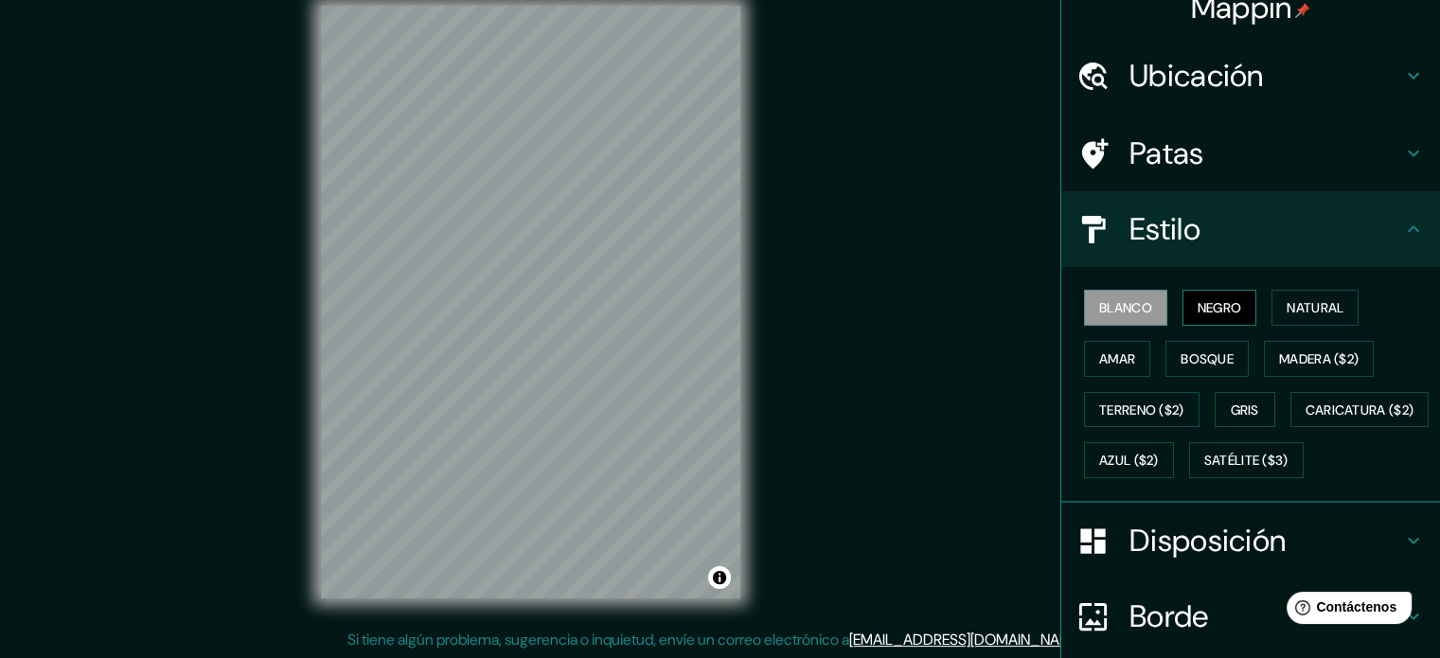
click at [1219, 306] on font "Negro" at bounding box center [1219, 307] width 44 height 17
click at [1314, 304] on font "Natural" at bounding box center [1314, 307] width 57 height 17
click at [1122, 310] on font "Blanco" at bounding box center [1125, 307] width 53 height 17
click at [1302, 306] on font "Natural" at bounding box center [1314, 307] width 57 height 17
click at [1141, 311] on button "Blanco" at bounding box center [1125, 308] width 83 height 36
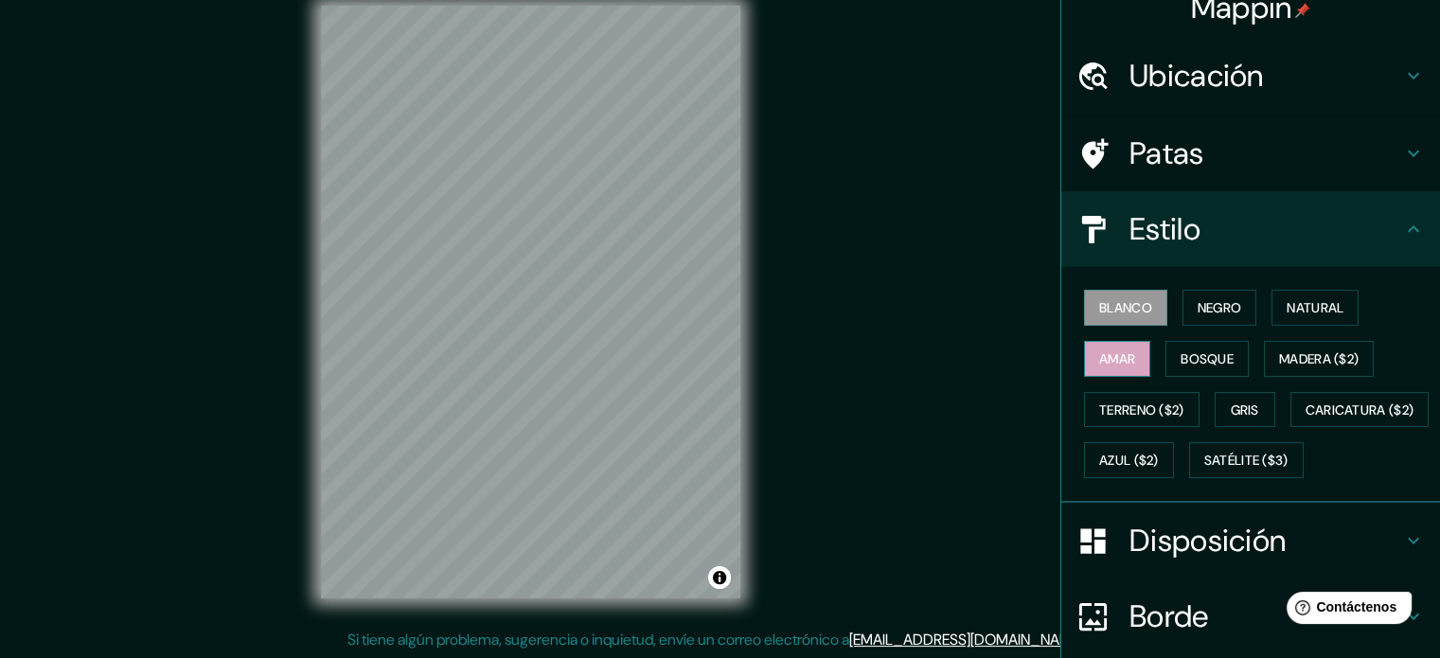
click at [1112, 351] on font "Amar" at bounding box center [1117, 358] width 36 height 17
click at [1350, 300] on button "Natural" at bounding box center [1314, 308] width 87 height 36
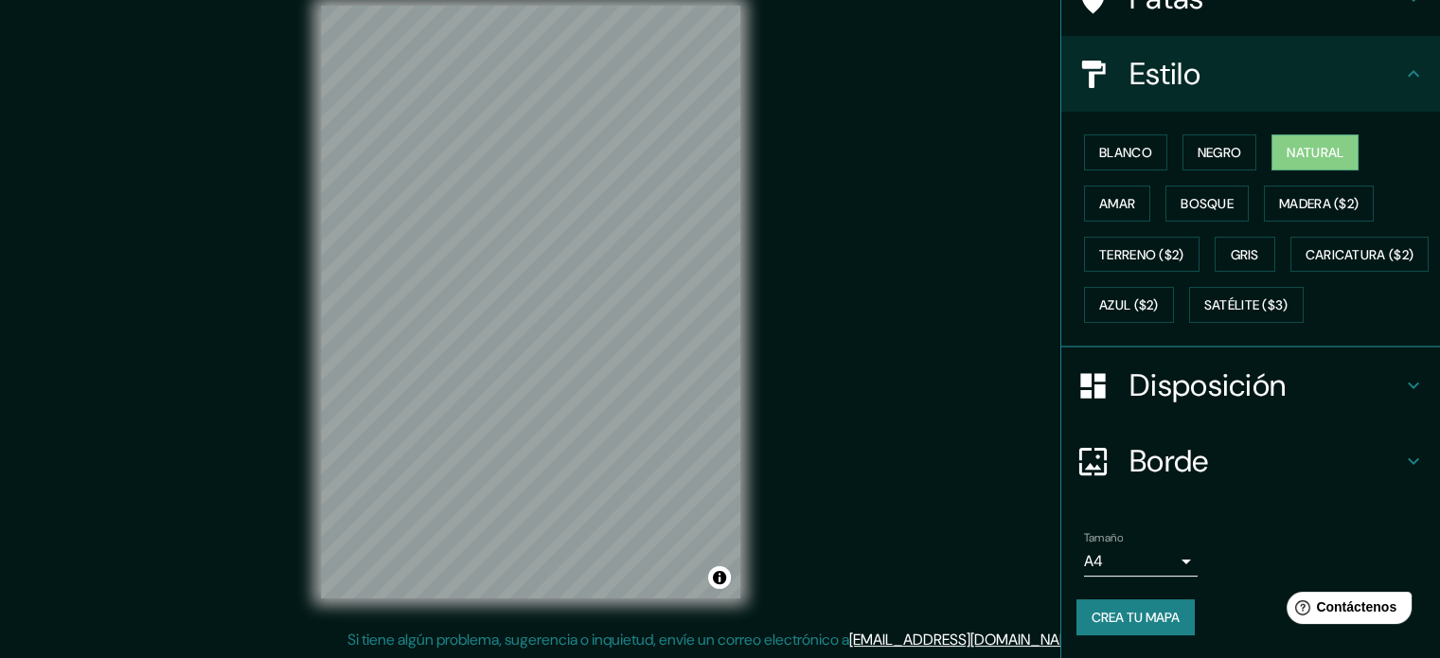
scroll to position [223, 0]
click at [1123, 610] on font "Crea tu mapa" at bounding box center [1135, 617] width 88 height 17
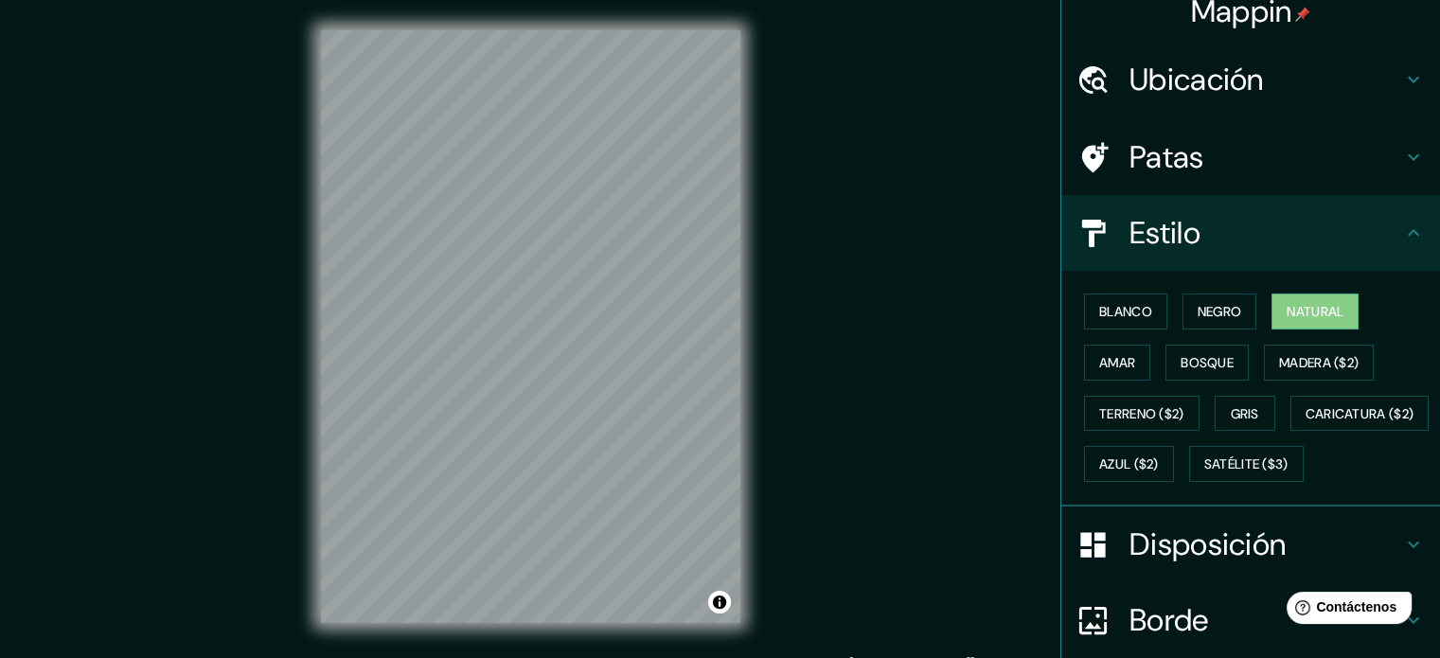
scroll to position [0, 0]
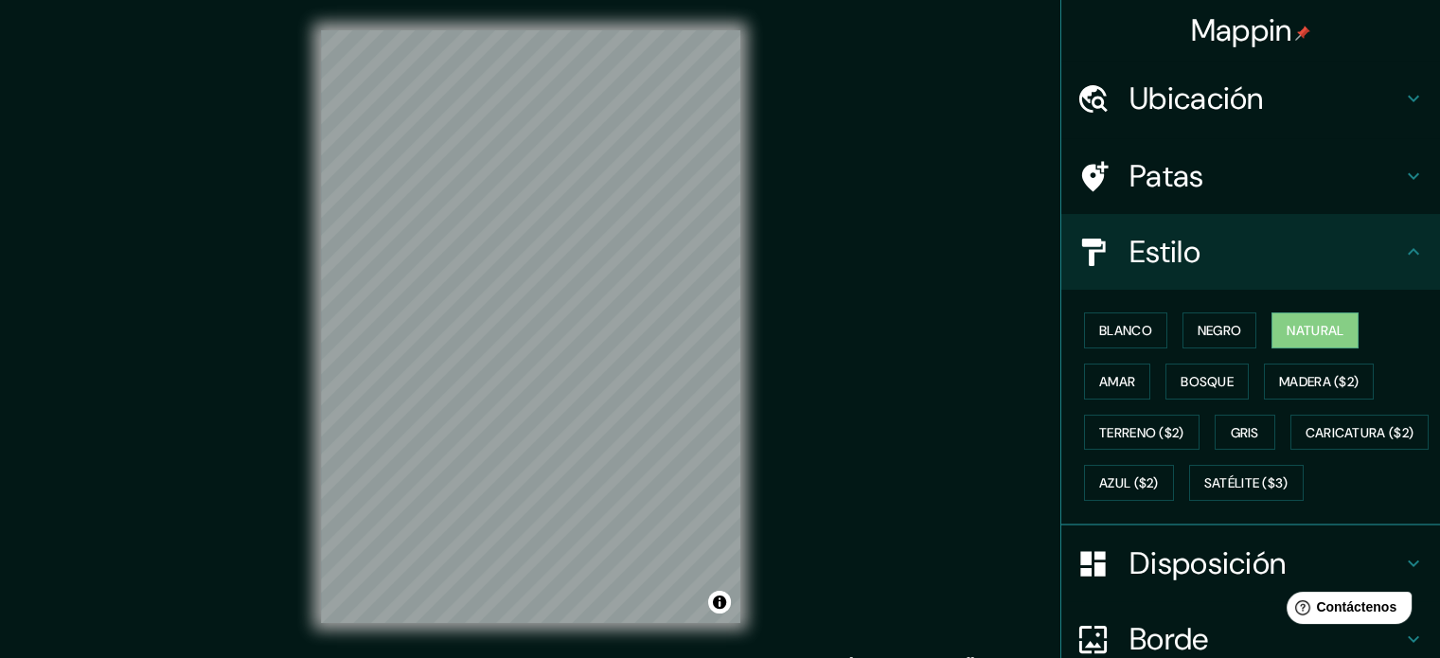
click at [1242, 77] on div "Ubicación" at bounding box center [1250, 99] width 379 height 76
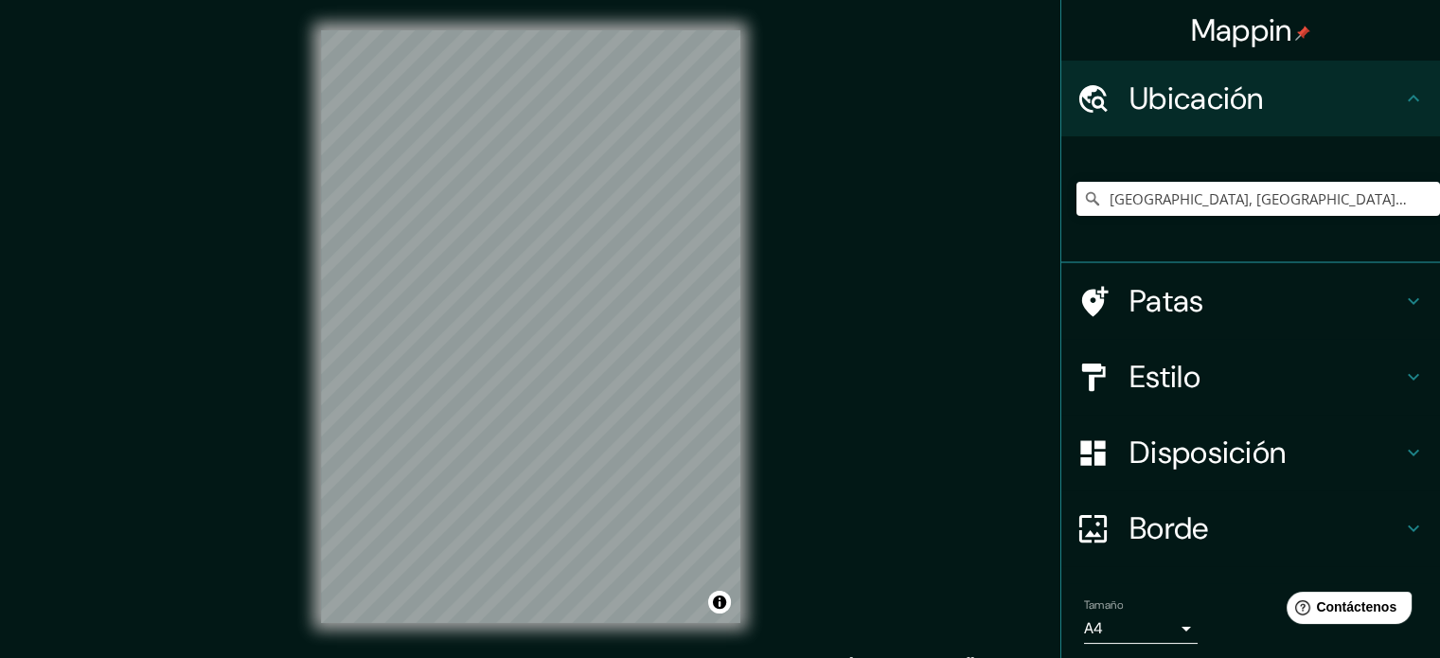
click at [1248, 97] on font "Ubicación" at bounding box center [1196, 99] width 134 height 40
click at [1363, 95] on h4 "Ubicación" at bounding box center [1265, 99] width 273 height 38
click at [1403, 94] on icon at bounding box center [1413, 98] width 23 height 23
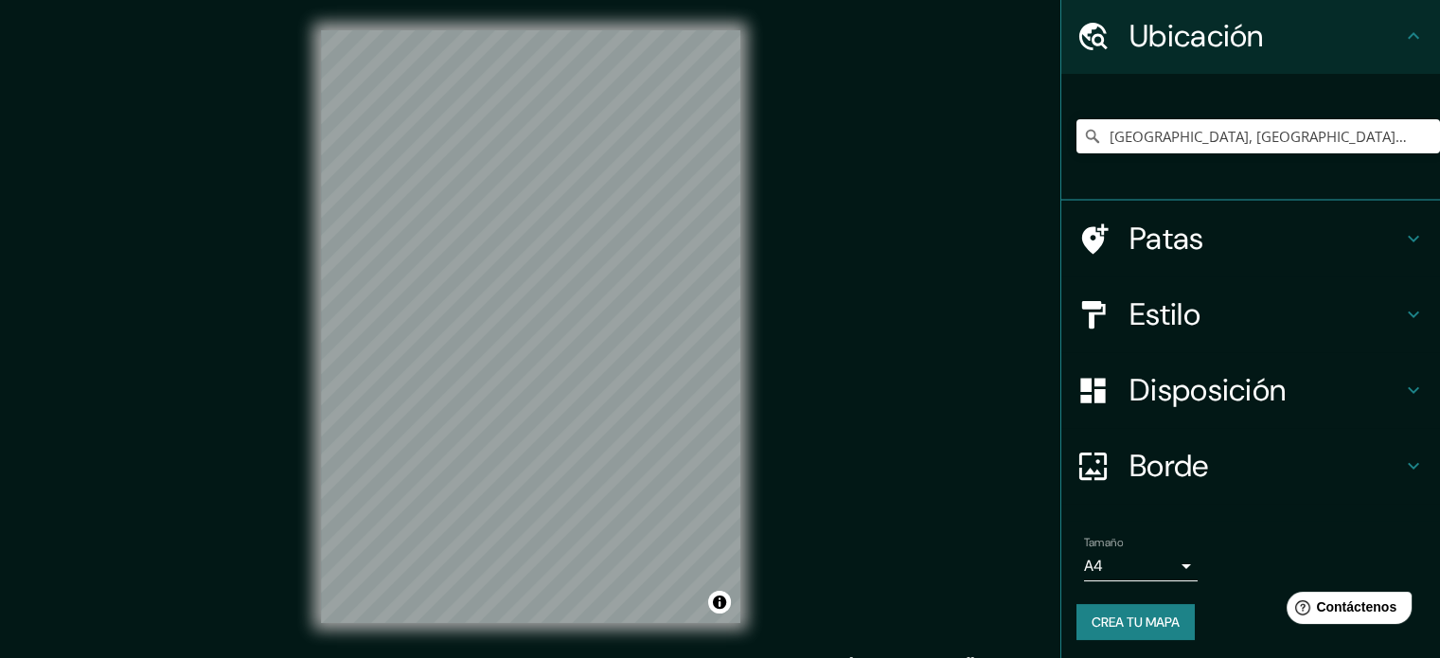
scroll to position [65, 0]
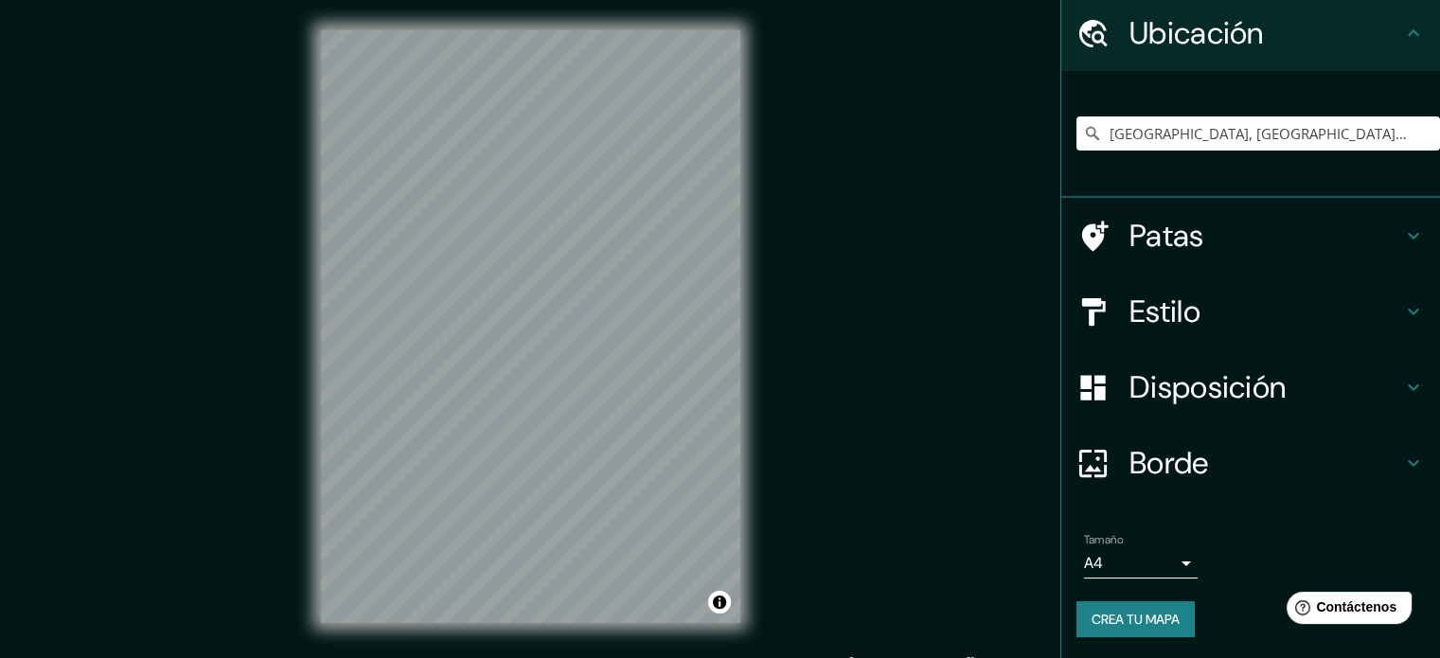
click at [1175, 558] on body "Mappin Ubicación [GEOGRAPHIC_DATA], [GEOGRAPHIC_DATA][PERSON_NAME], [GEOGRAPHIC…" at bounding box center [720, 329] width 1440 height 658
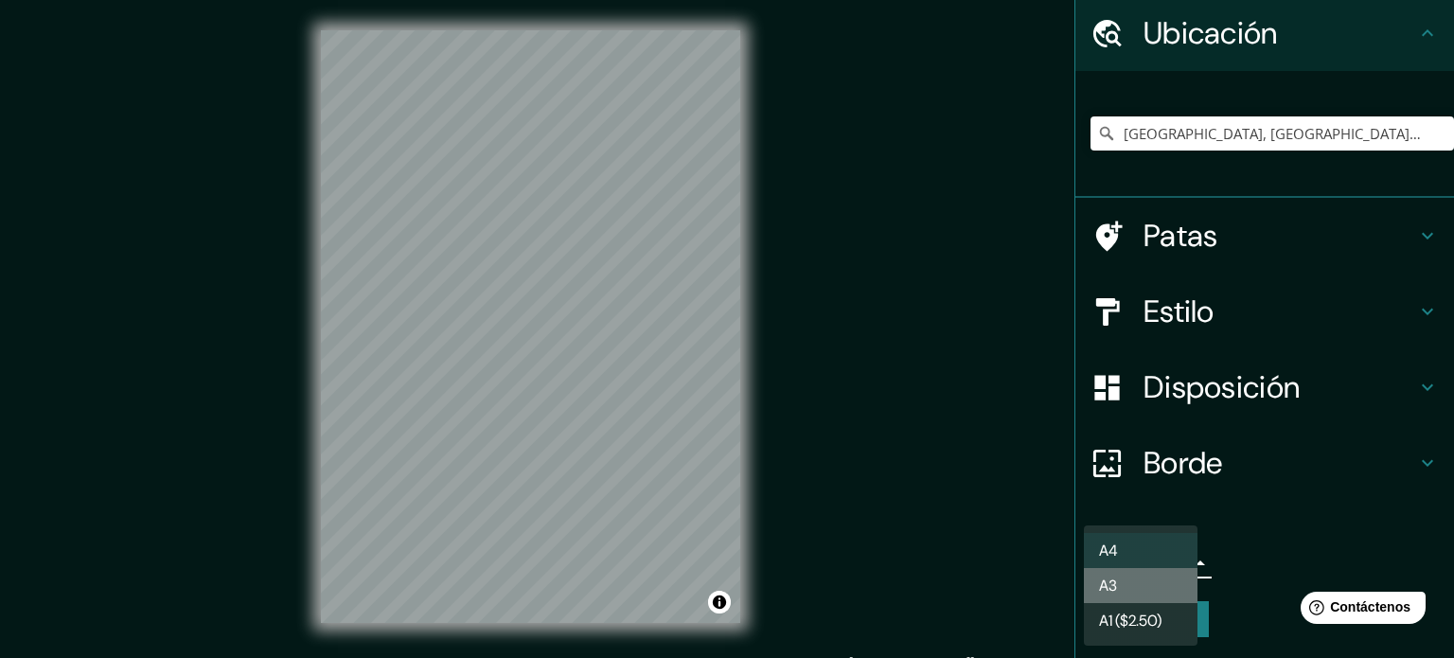
click at [1162, 575] on li "A3" at bounding box center [1141, 585] width 114 height 35
type input "a4"
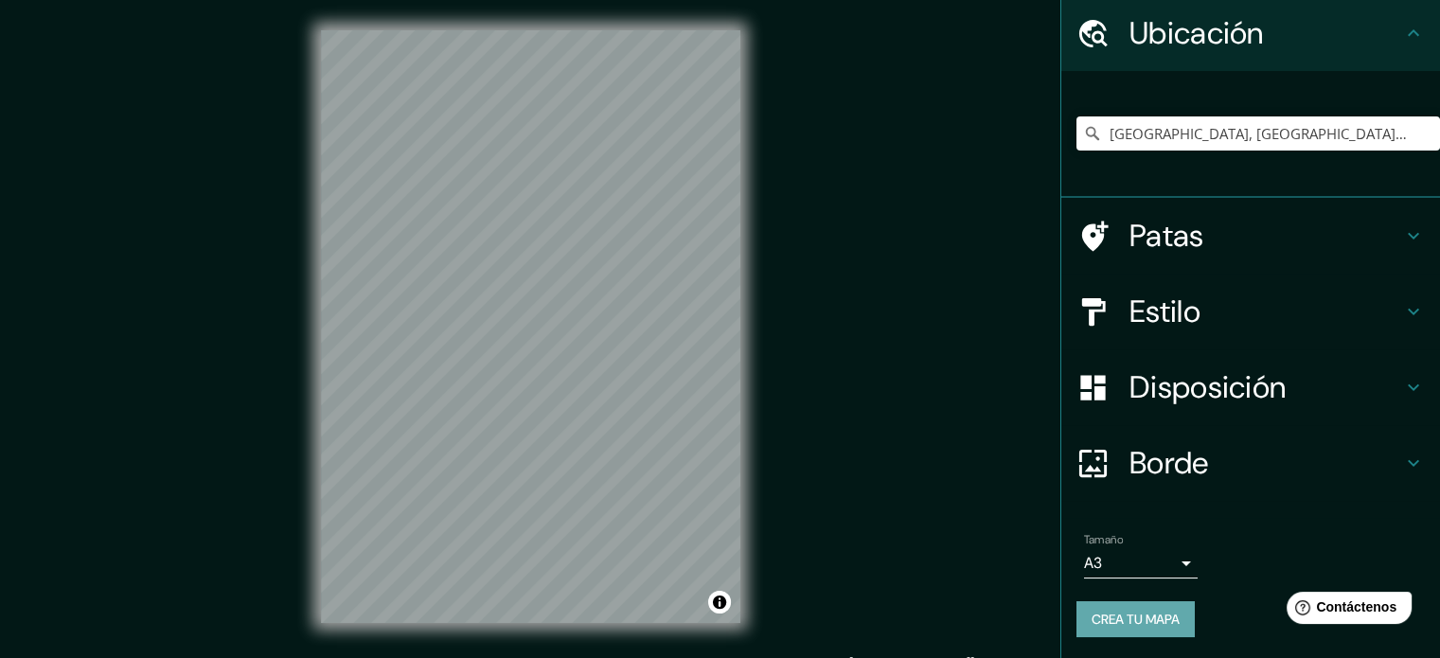
click at [1142, 607] on font "Crea tu mapa" at bounding box center [1135, 619] width 88 height 25
click at [716, 600] on button "Activar o desactivar atribución" at bounding box center [719, 602] width 23 height 23
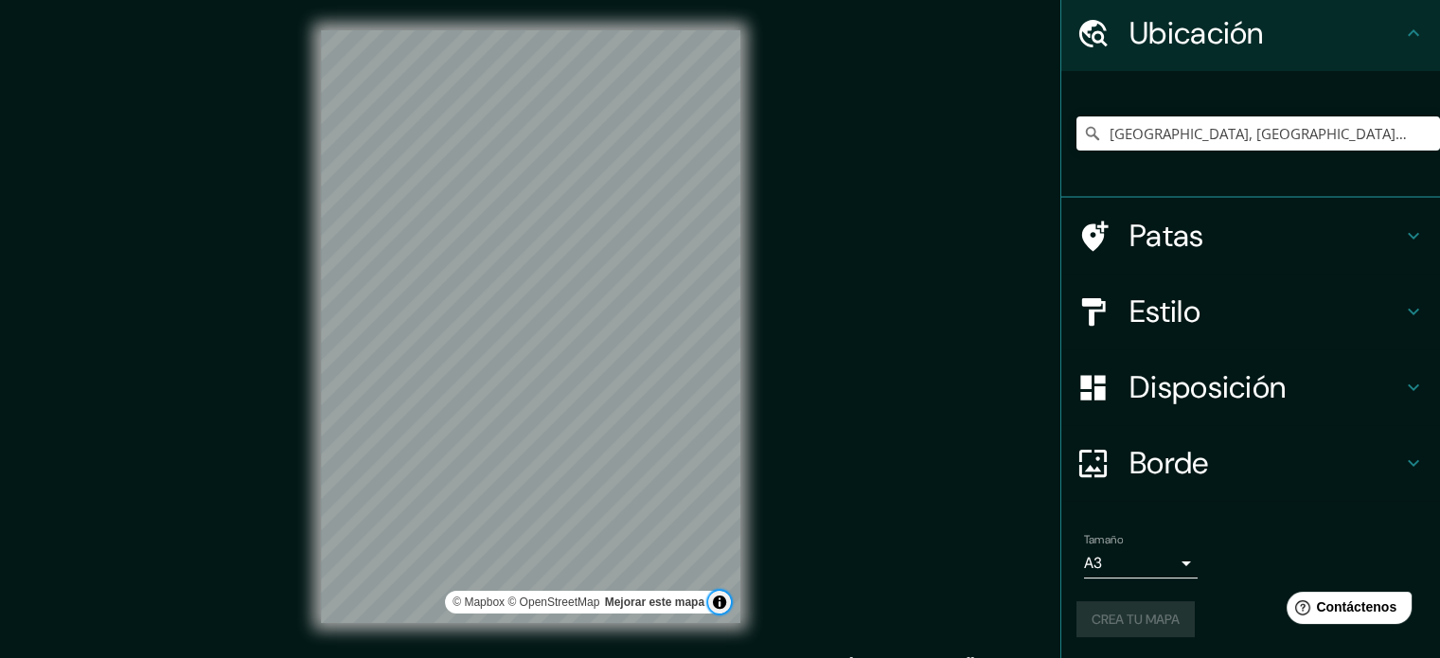
click at [721, 605] on button "Activar o desactivar atribución" at bounding box center [719, 602] width 23 height 23
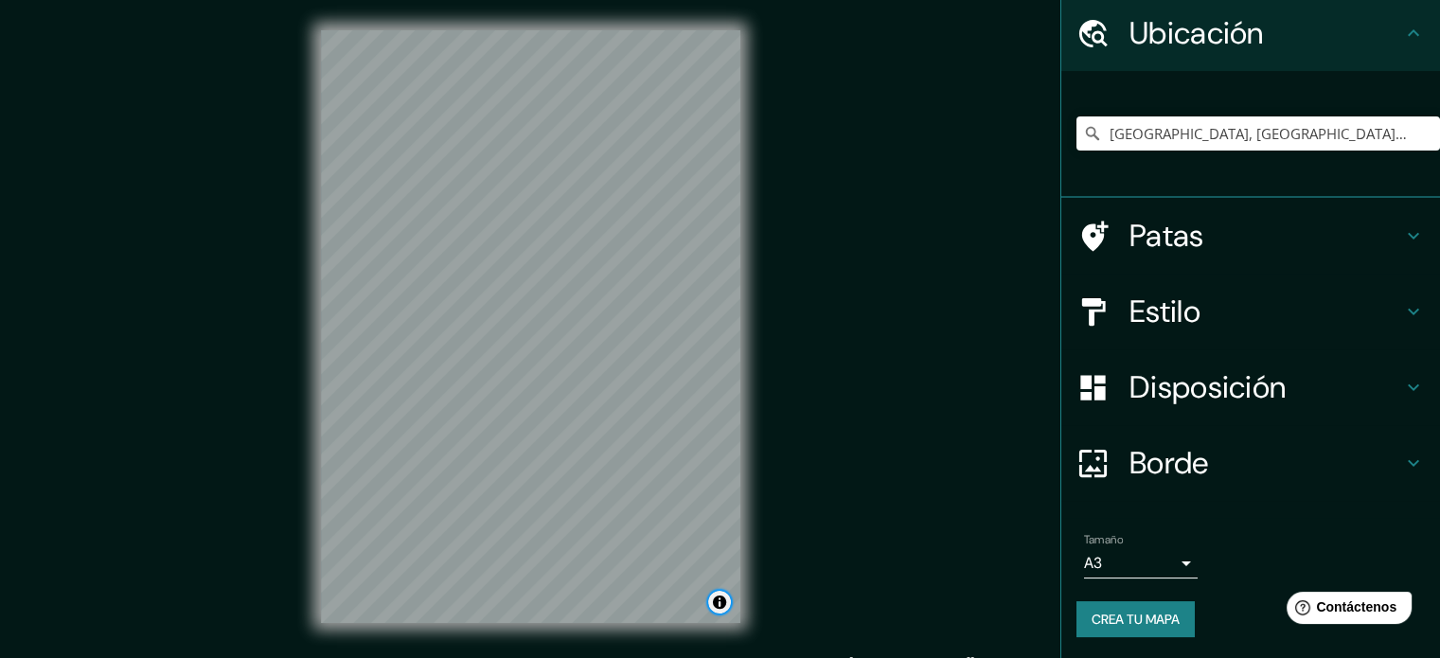
click at [713, 606] on button "Activar o desactivar atribución" at bounding box center [719, 602] width 23 height 23
click at [1310, 544] on div "Tamaño A3 a4" at bounding box center [1250, 555] width 348 height 61
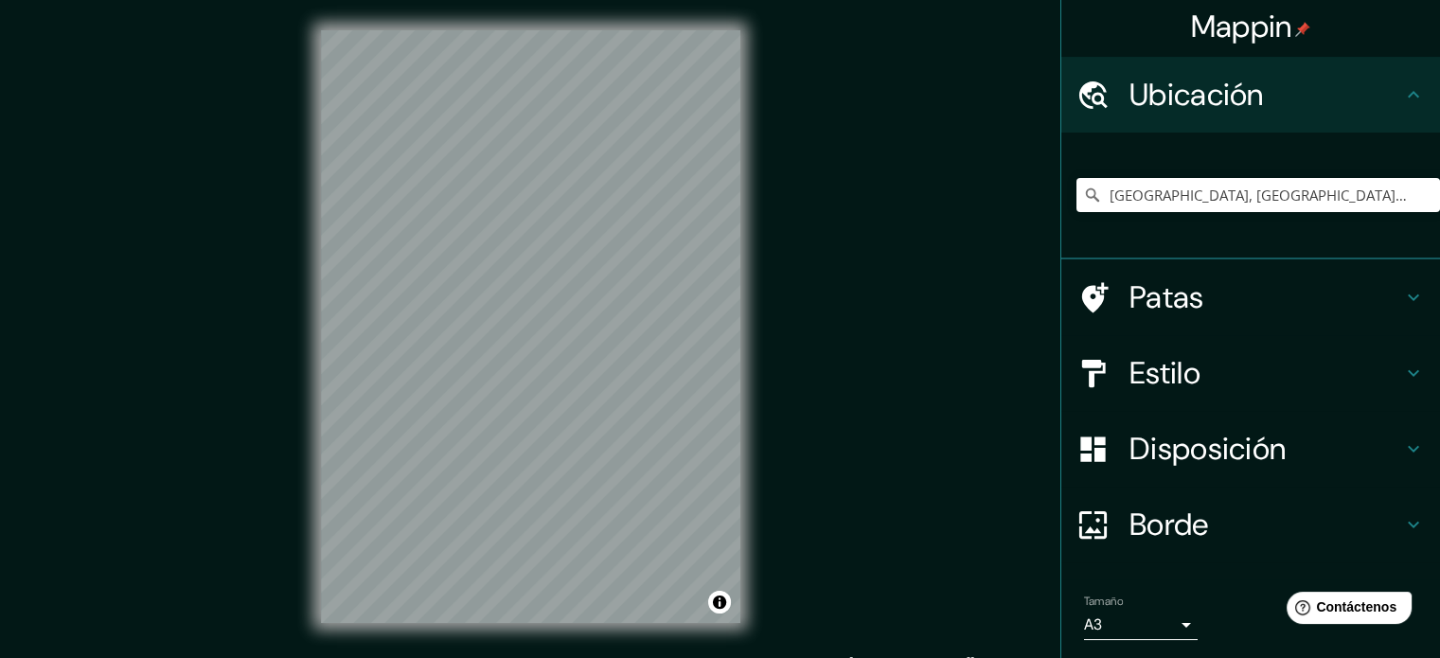
scroll to position [0, 0]
